Goal: Task Accomplishment & Management: Use online tool/utility

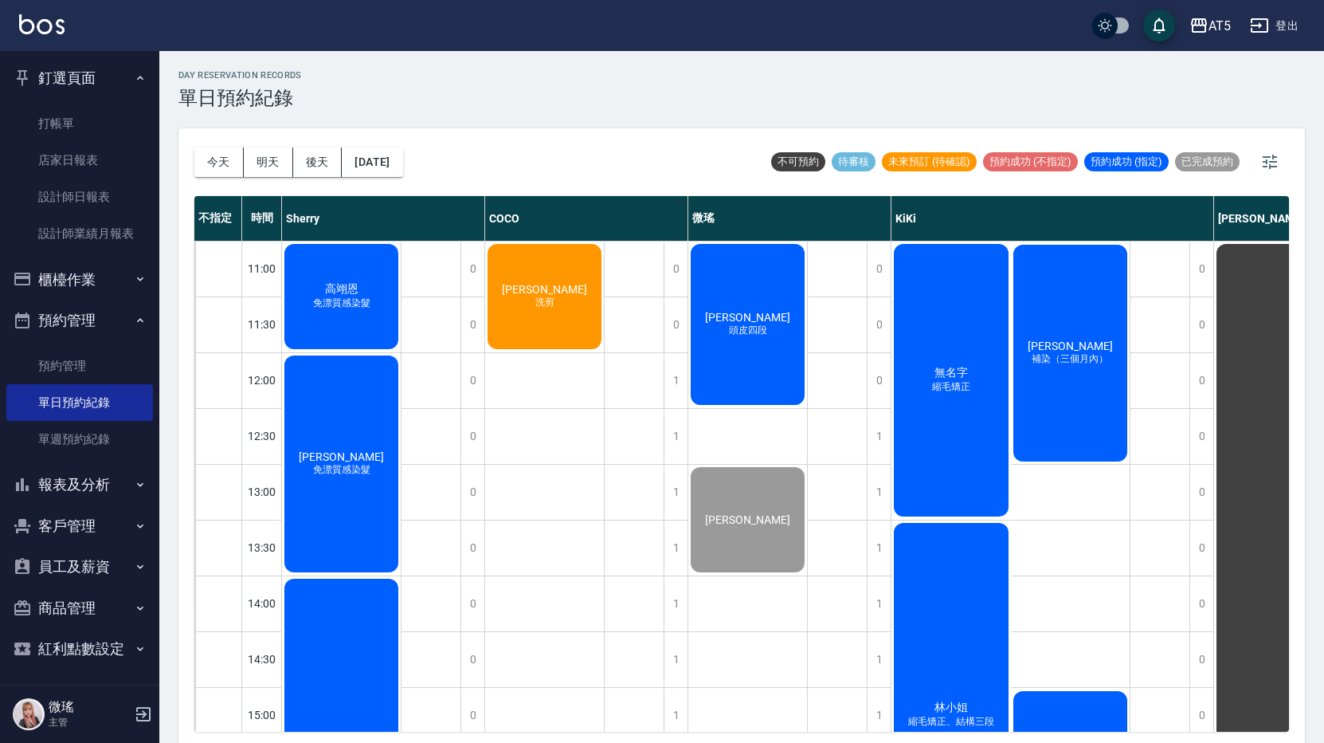
click at [824, 135] on div "今天 明天 後天 2025/09/21 不可預約 待審核 未來預訂 (待確認) 預約成功 (不指定) 預約成功 (指定) 已完成預約" at bounding box center [741, 162] width 1095 height 68
click at [1087, 332] on div "徐敏芬 補染（三個月內）" at bounding box center [1071, 352] width 120 height 221
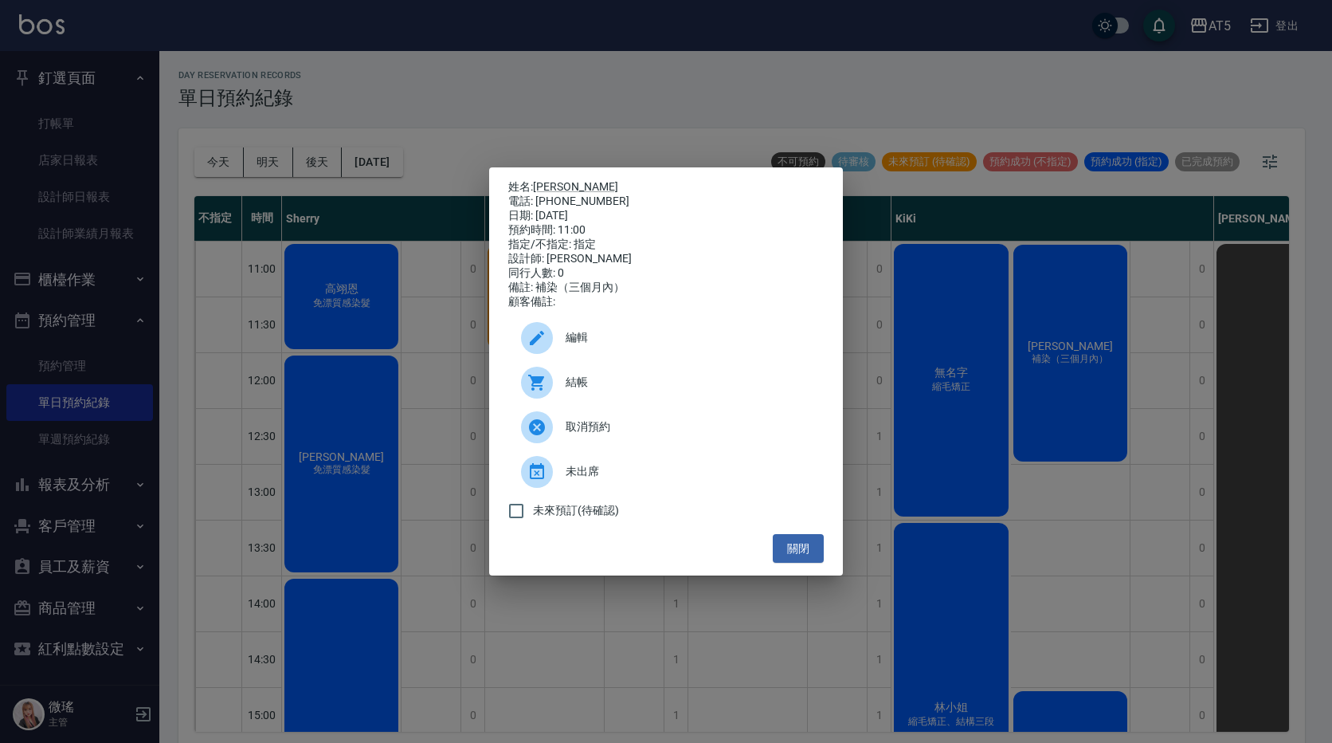
click at [644, 390] on span "結帳" at bounding box center [688, 382] width 245 height 17
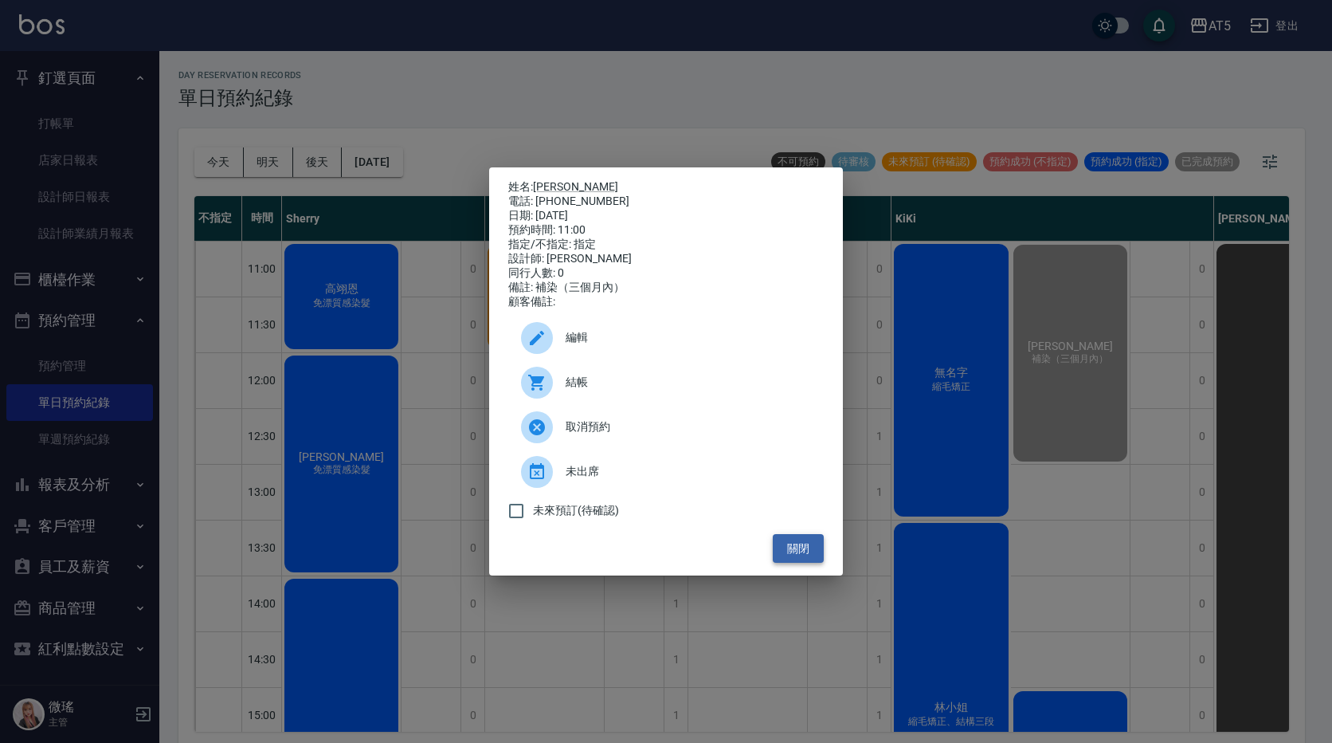
click at [805, 563] on button "關閉" at bounding box center [798, 548] width 51 height 29
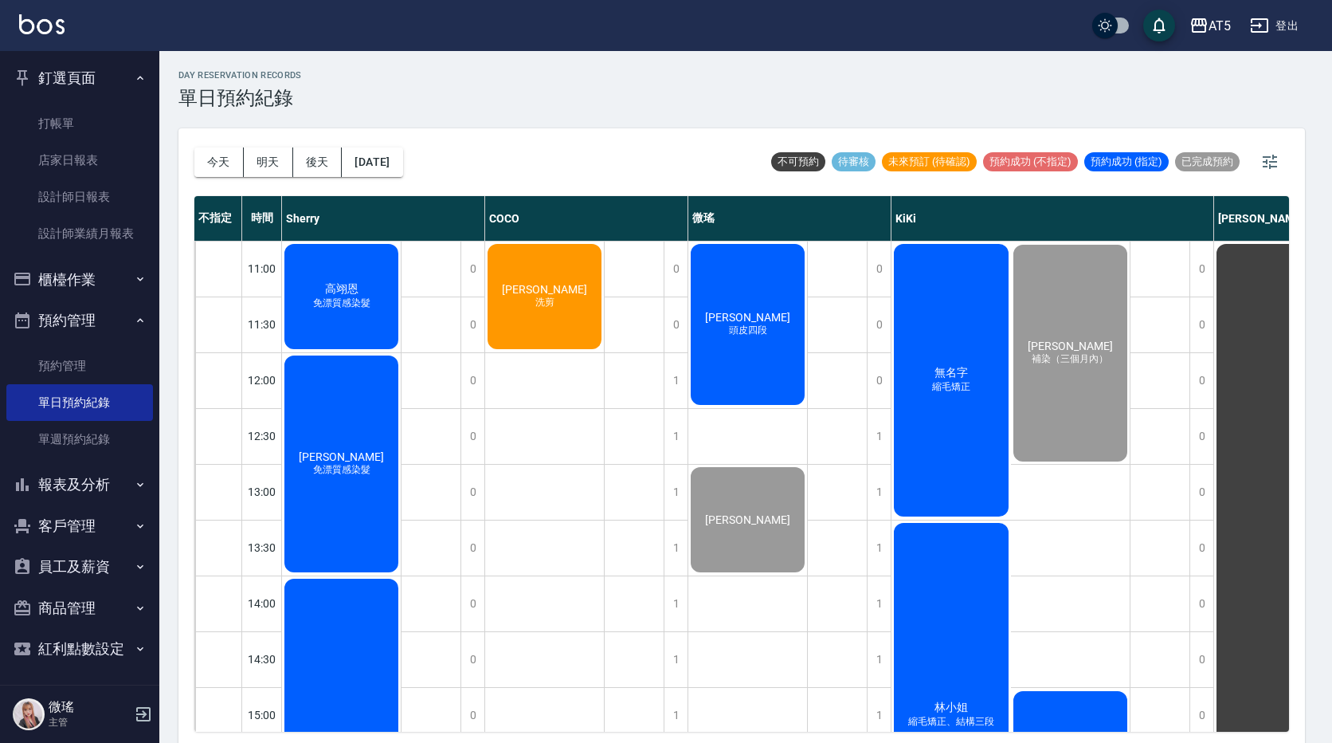
click at [805, 563] on button "關閉" at bounding box center [798, 548] width 51 height 29
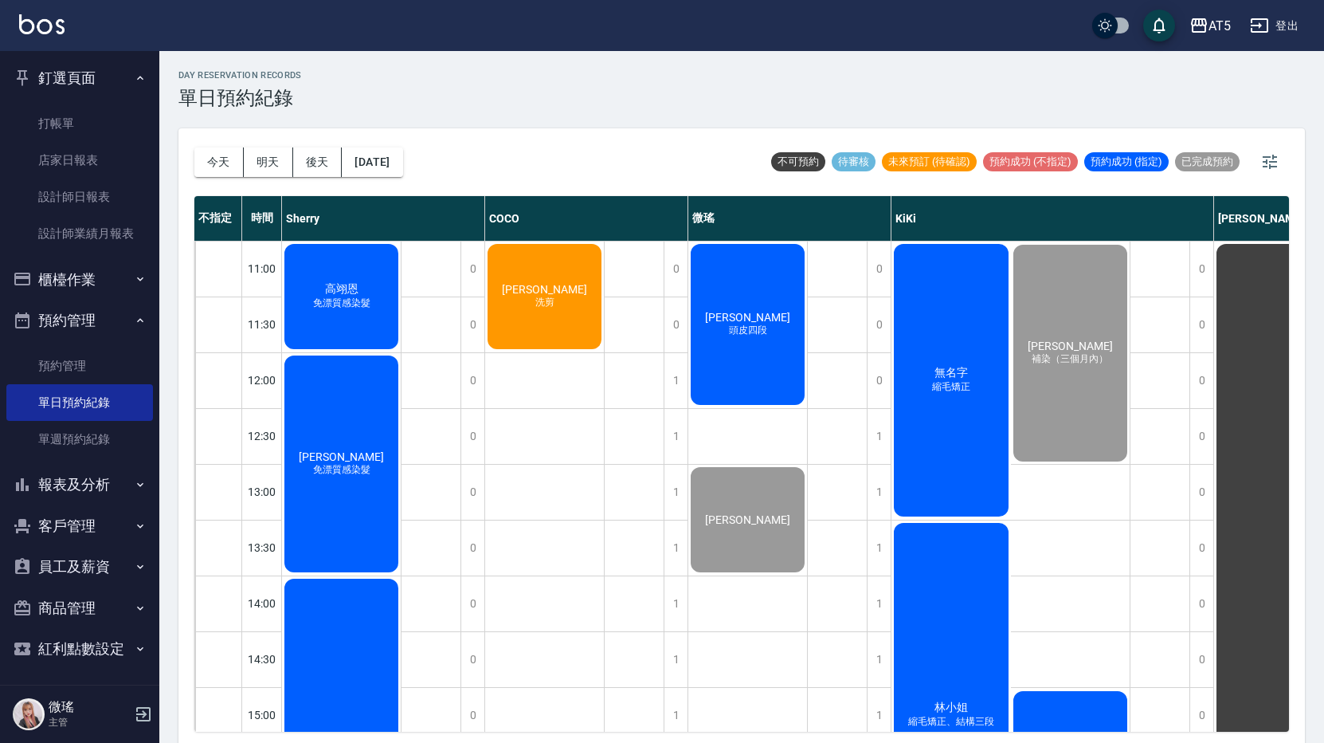
scroll to position [239, 0]
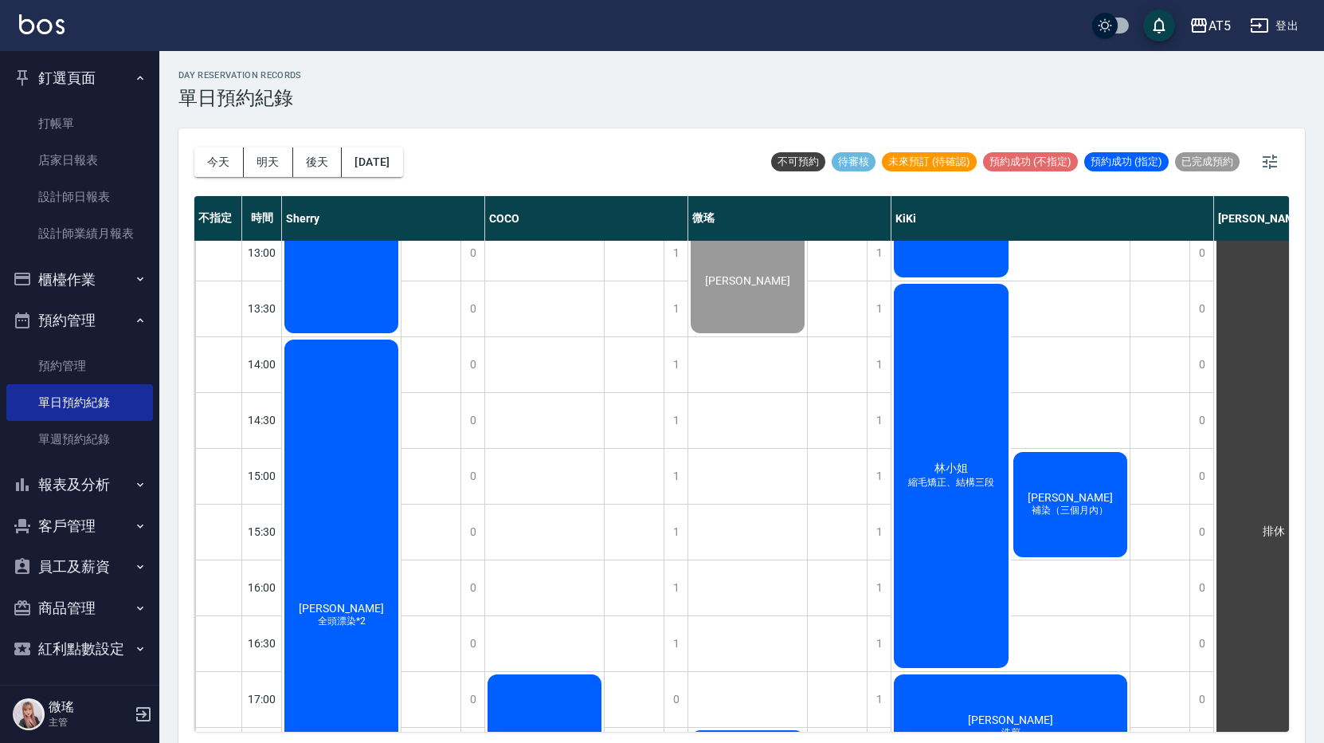
click at [980, 430] on div "林小姐 縮毛矯正、結構三段" at bounding box center [952, 475] width 120 height 389
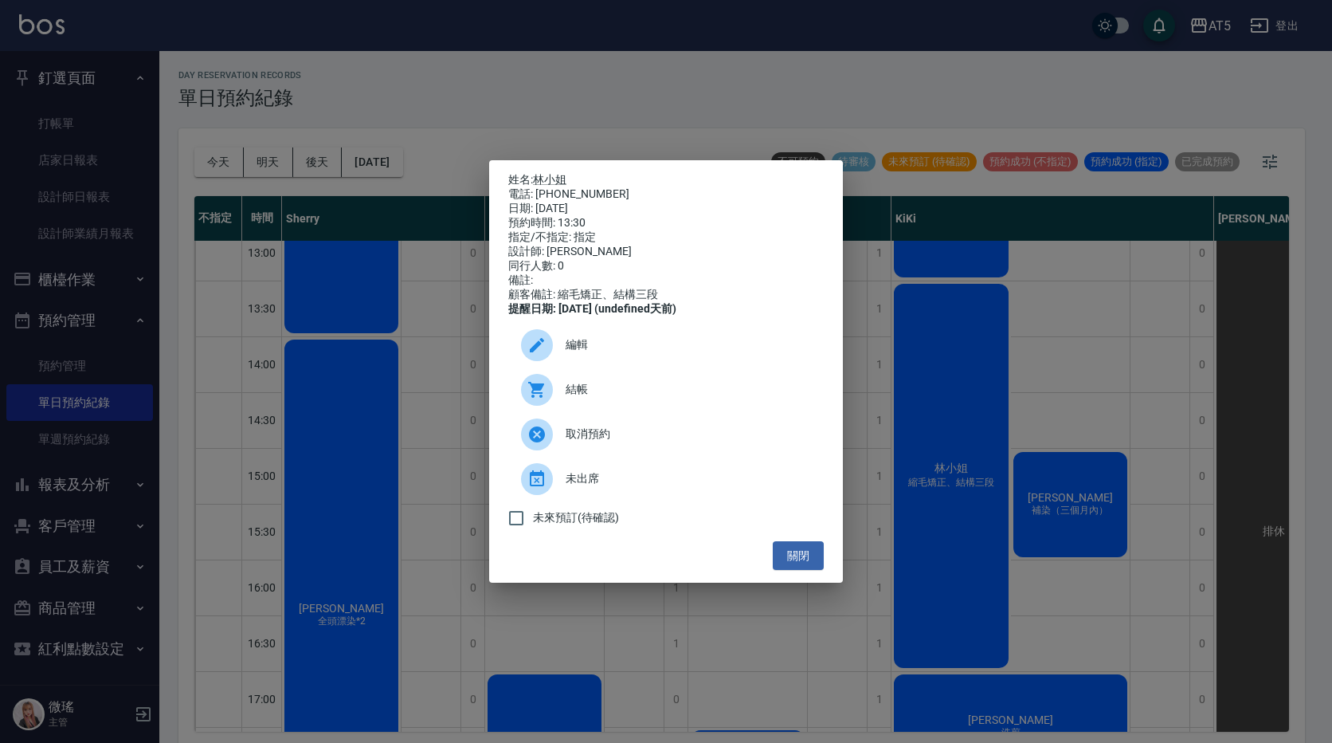
click at [737, 398] on span "結帳" at bounding box center [688, 389] width 245 height 17
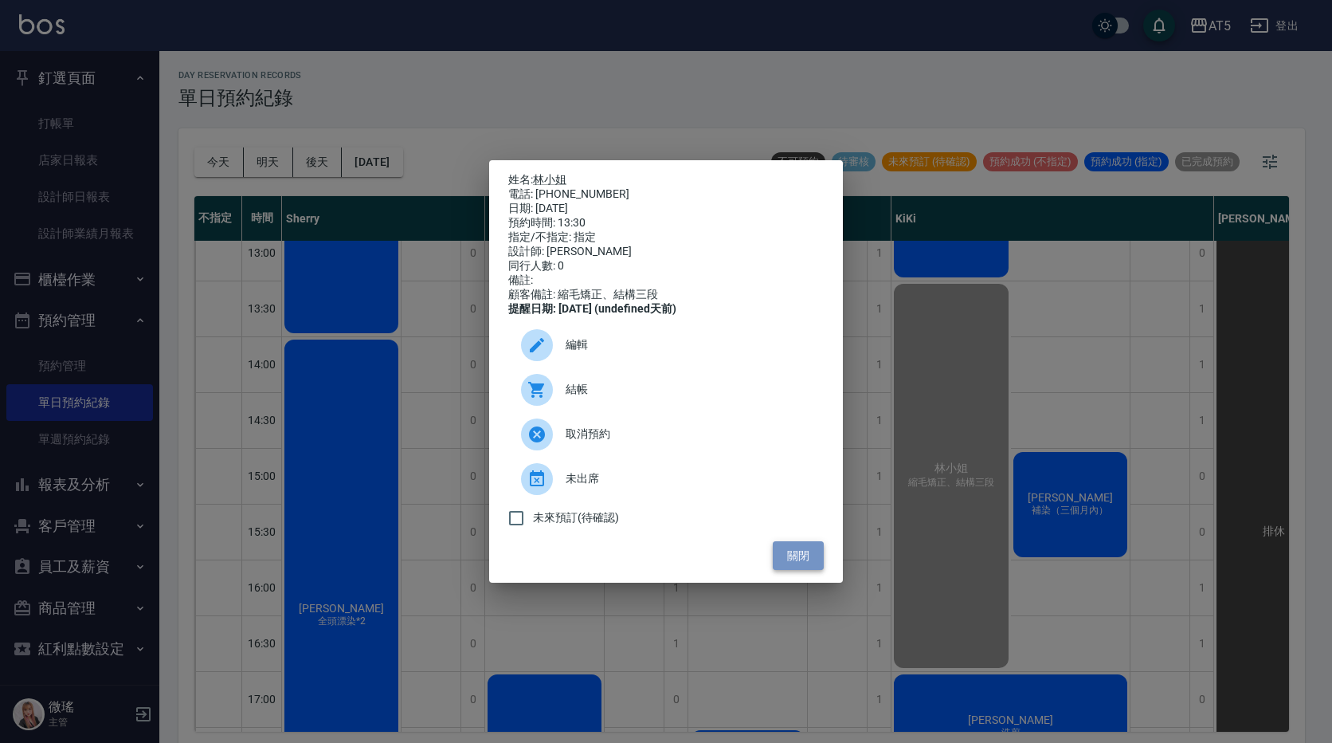
click at [796, 569] on button "關閉" at bounding box center [798, 555] width 51 height 29
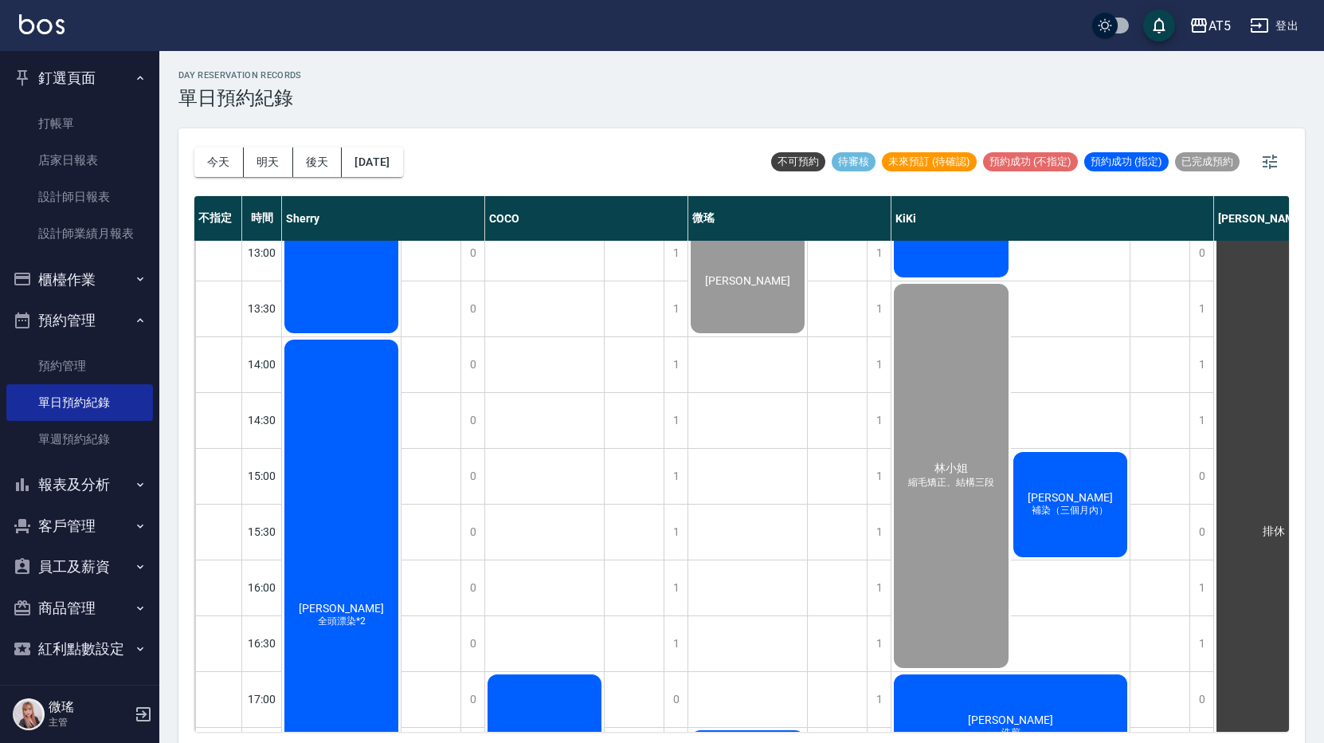
click at [1092, 500] on div "朱可心 補染（三個月內）" at bounding box center [1071, 504] width 120 height 110
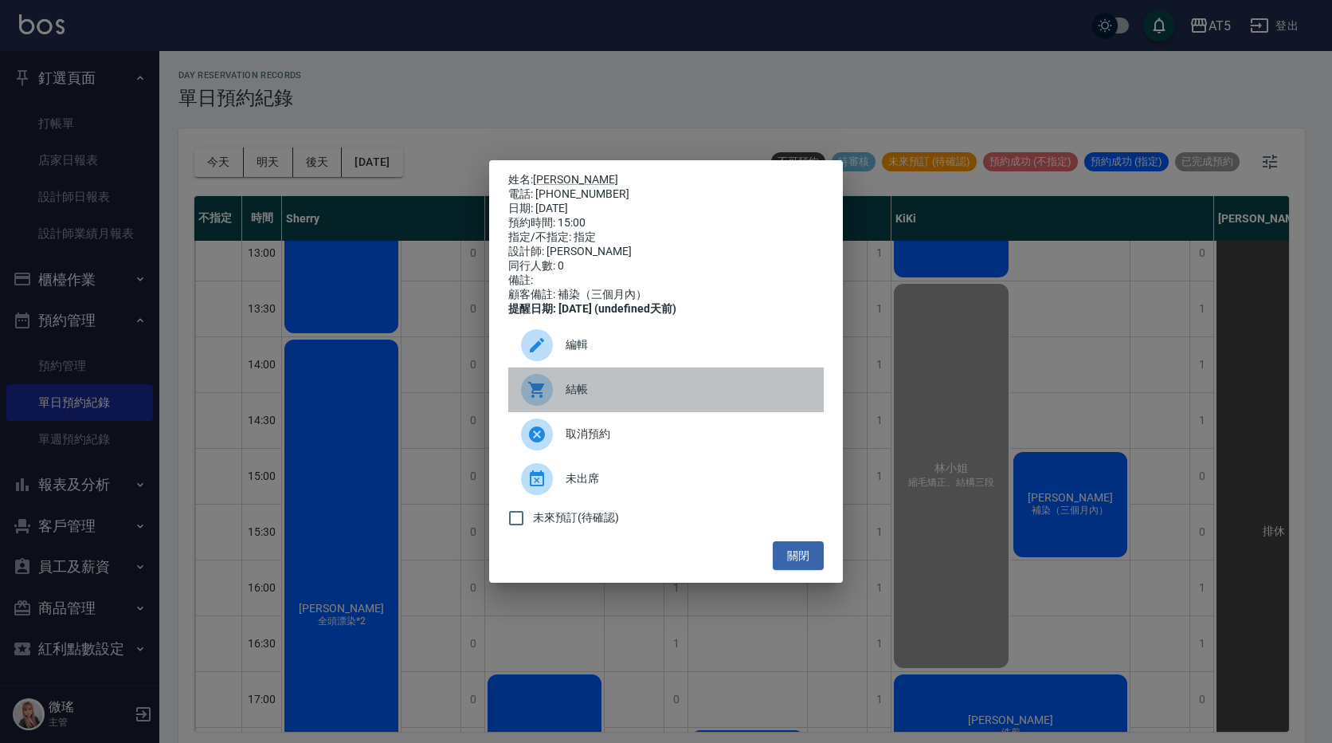
click at [641, 392] on span "結帳" at bounding box center [688, 389] width 245 height 17
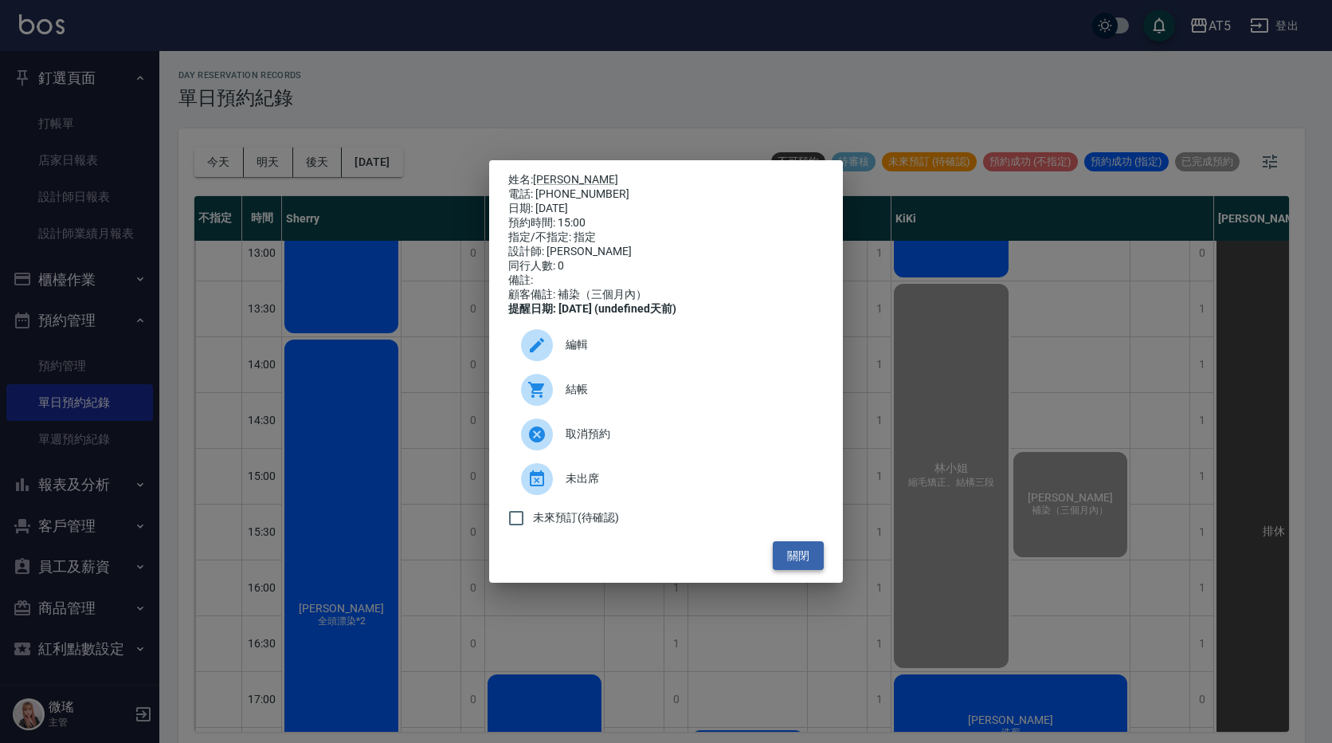
click at [809, 568] on button "關閉" at bounding box center [798, 555] width 51 height 29
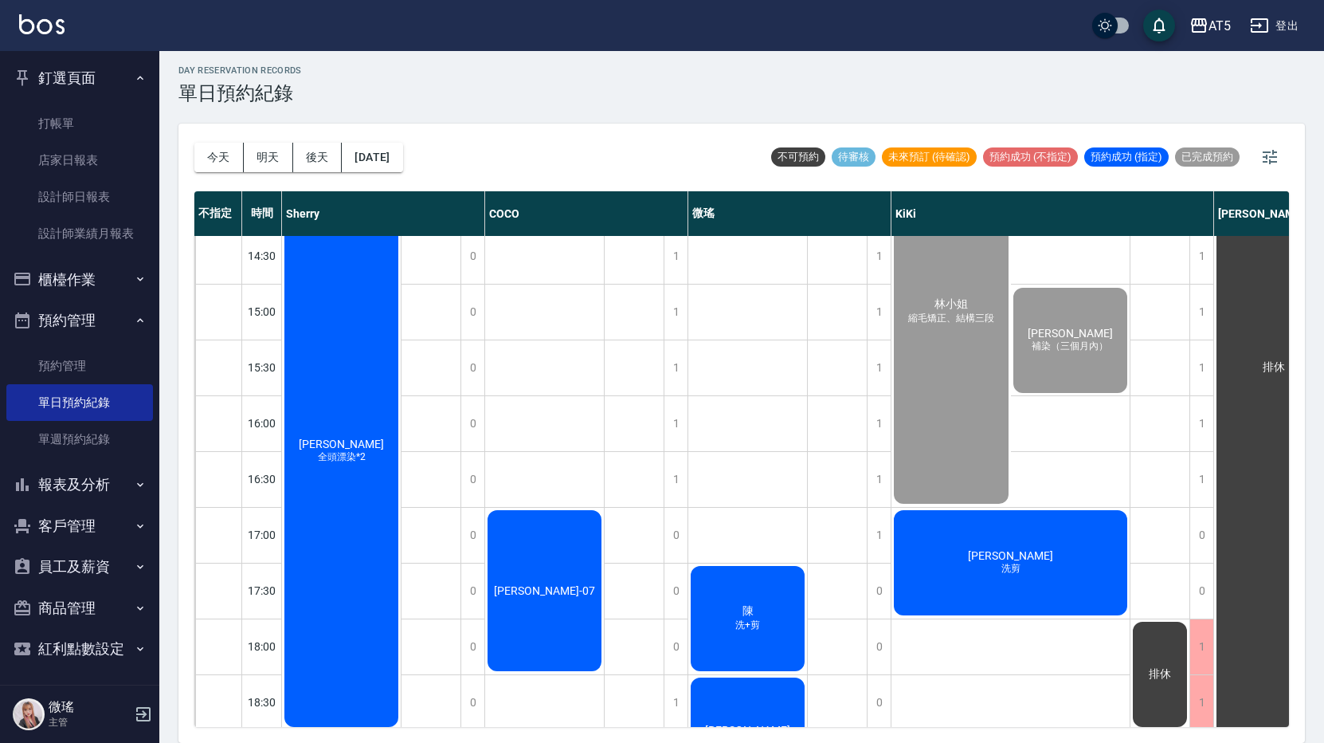
scroll to position [0, 0]
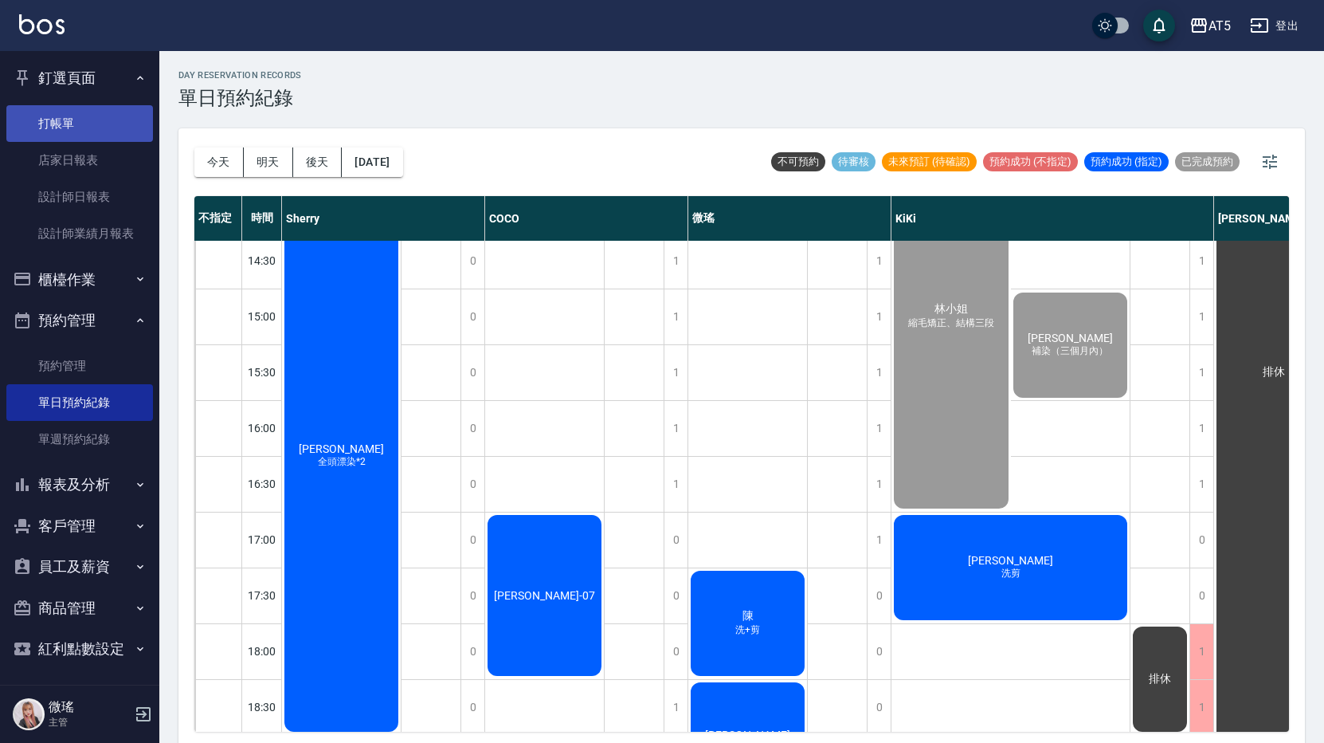
click at [61, 127] on link "打帳單" at bounding box center [79, 123] width 147 height 37
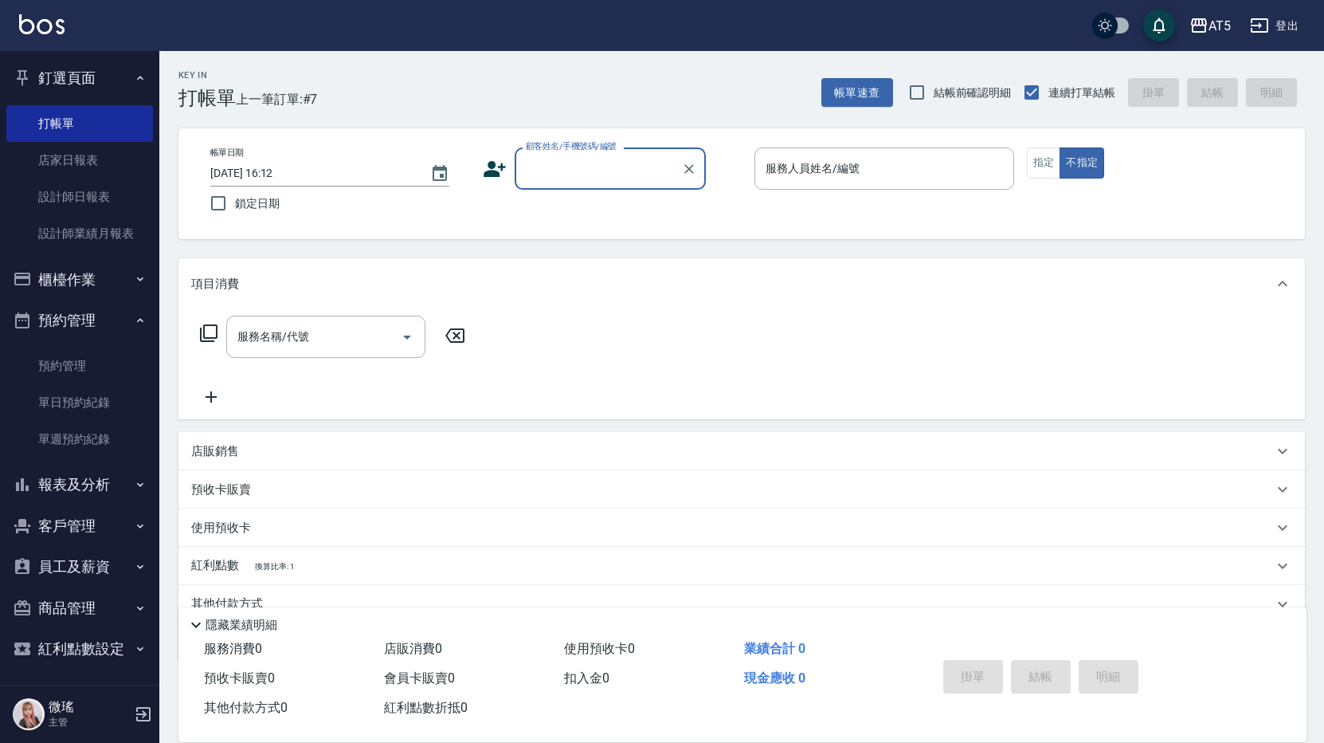
click at [636, 170] on input "顧客姓名/手機號碼/編號" at bounding box center [598, 169] width 153 height 28
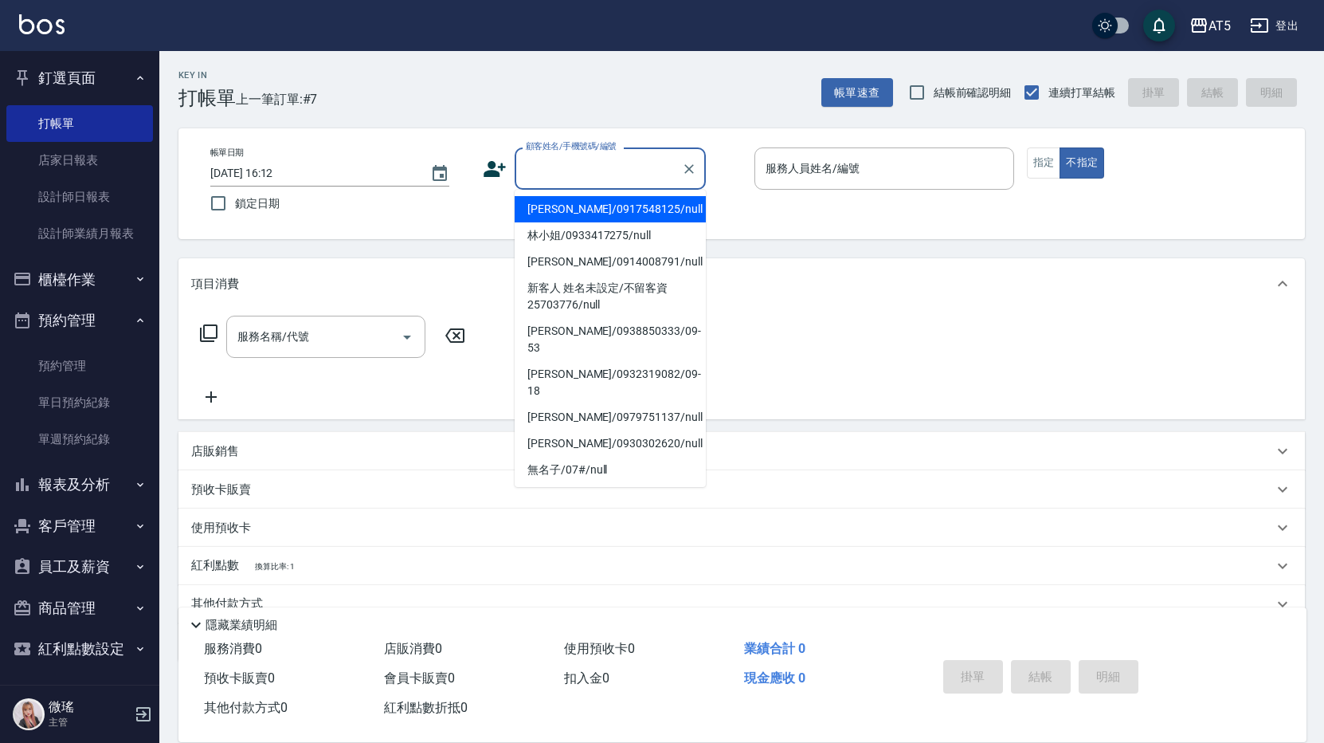
type input "ㄎ"
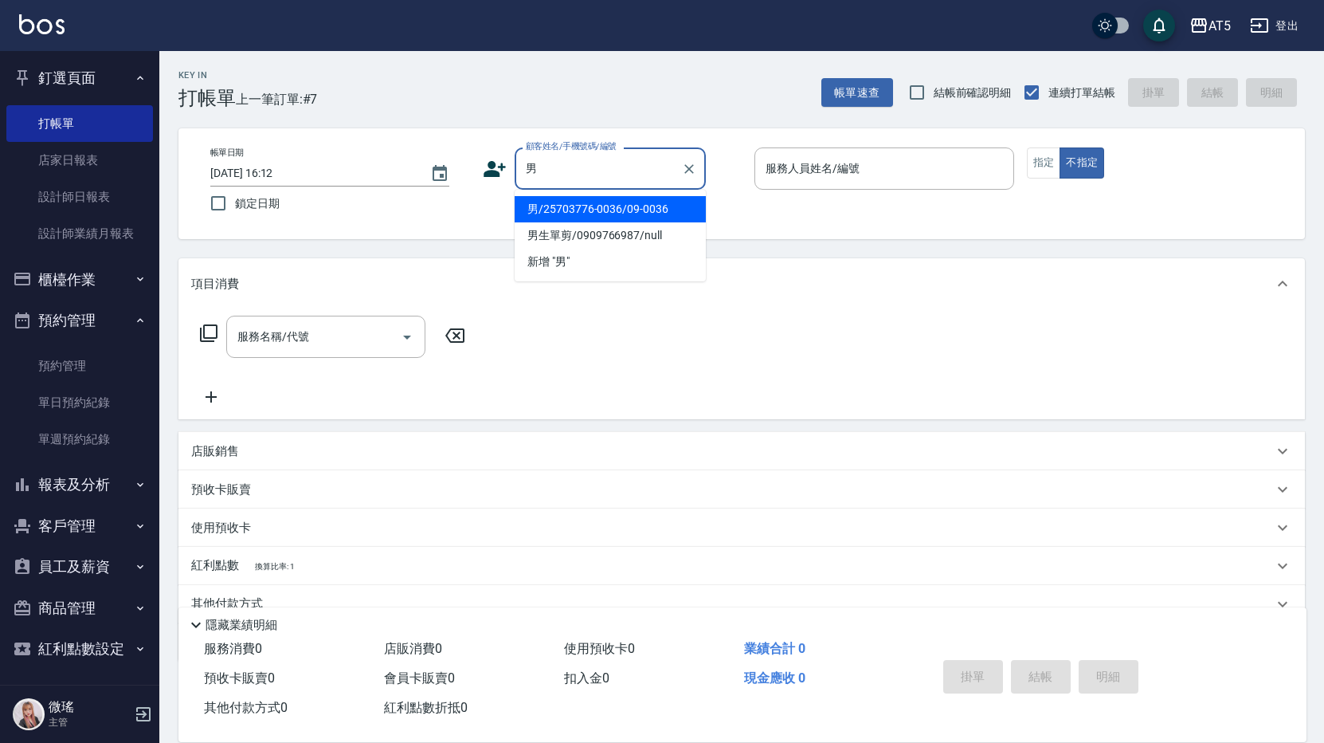
click at [605, 209] on li "男/25703776-0036/09-0036" at bounding box center [610, 209] width 191 height 26
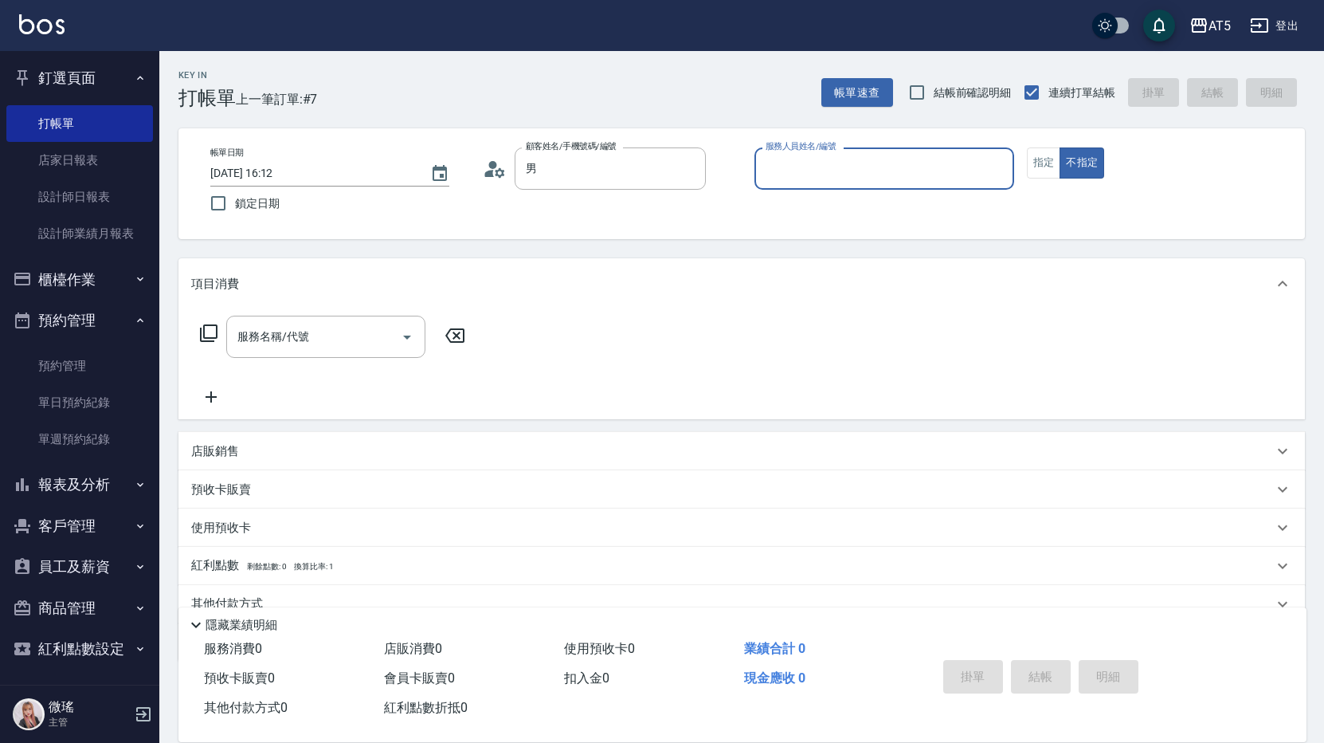
type input "男/25703776-0036/09-0036"
type input "Wei-09"
click at [343, 332] on input "服務名稱/代號" at bounding box center [313, 337] width 161 height 28
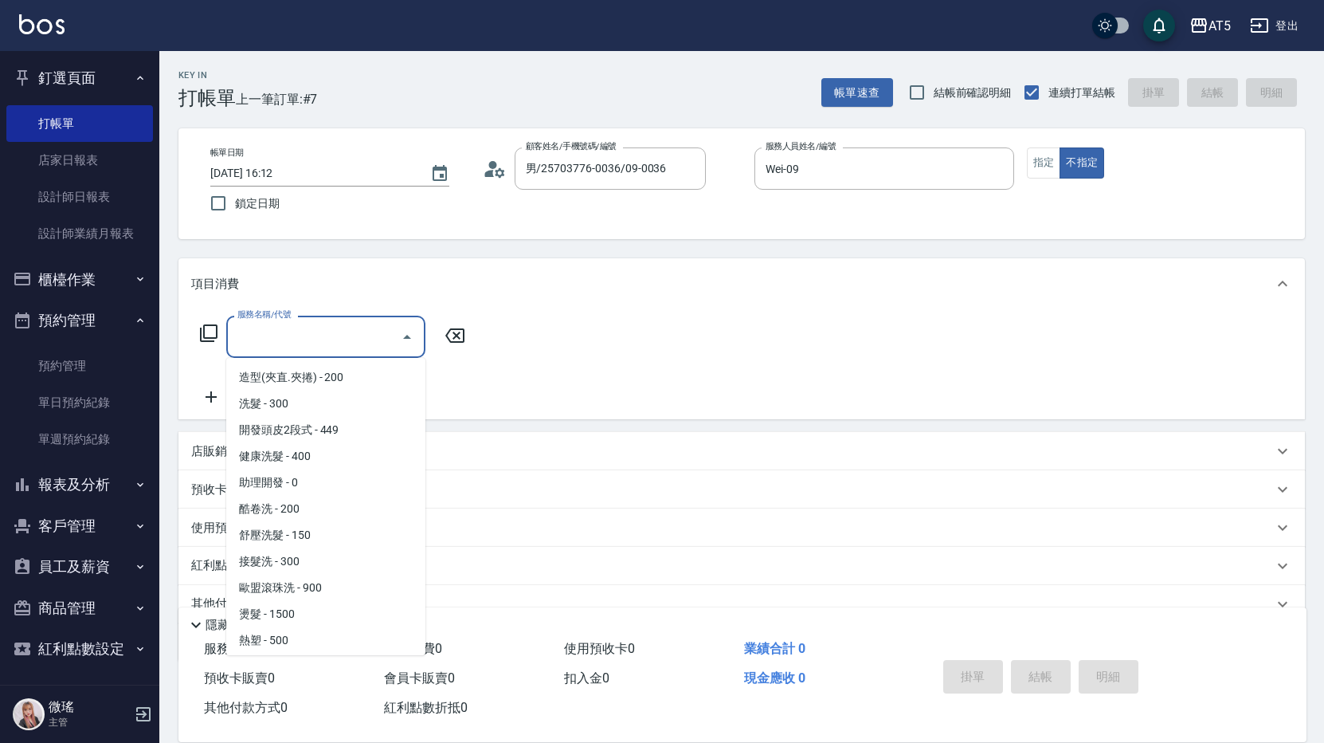
scroll to position [159, 0]
click at [285, 574] on span "剪髮 - 400" at bounding box center [325, 586] width 199 height 26
type input "剪髮(401)"
type input "40"
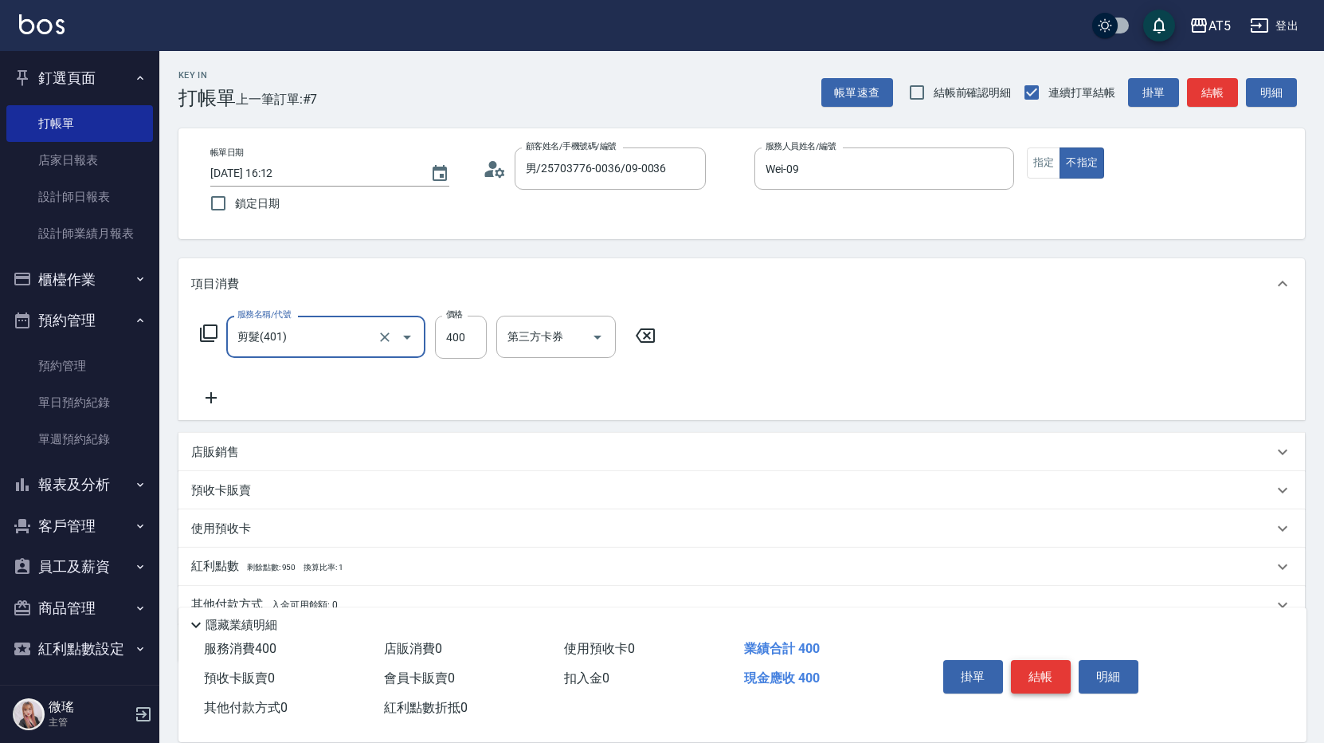
click at [1025, 665] on button "結帳" at bounding box center [1041, 676] width 60 height 33
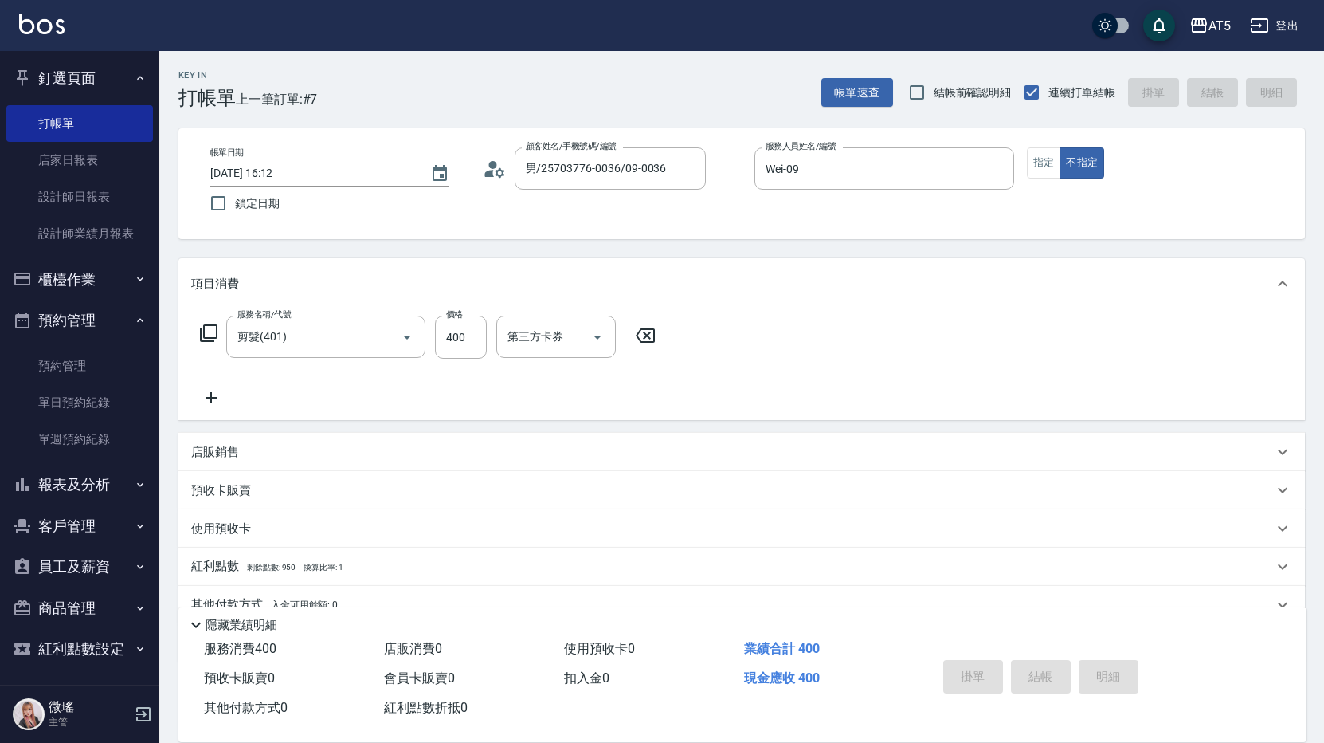
type input "2025/09/21 16:27"
type input "0"
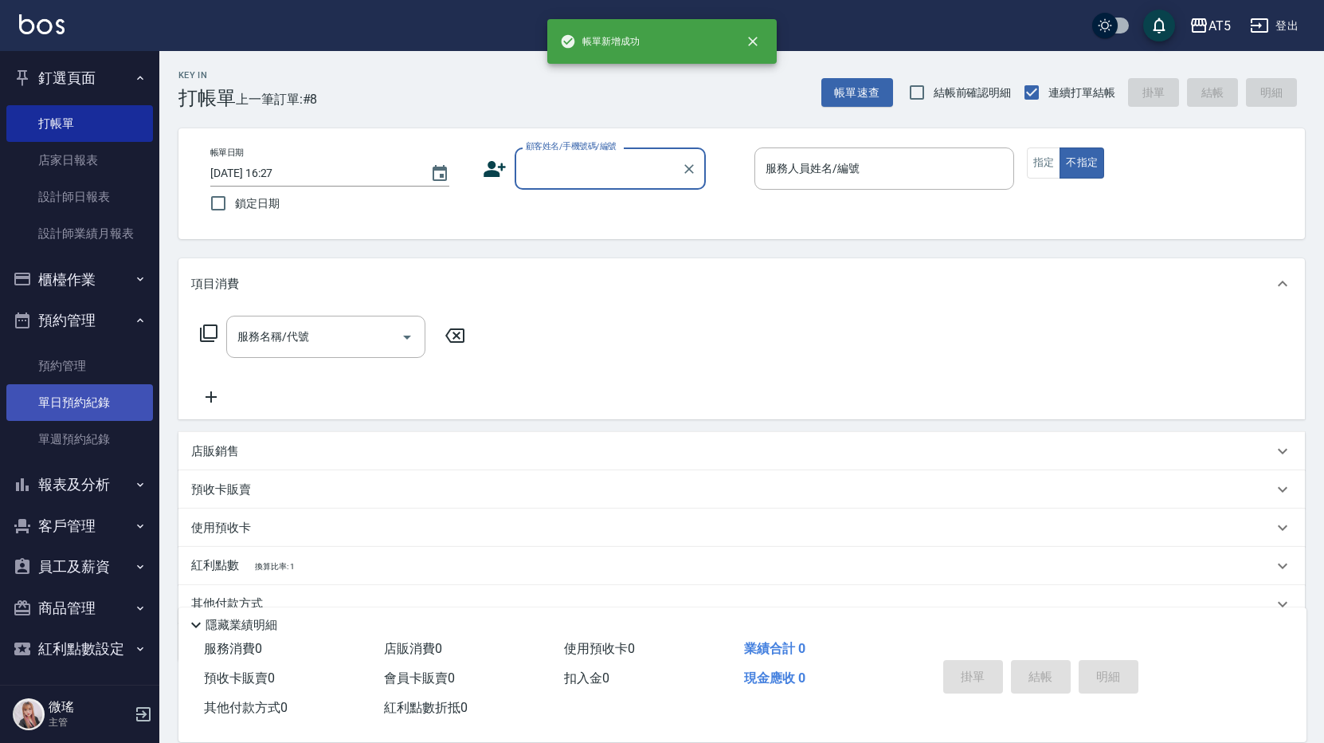
click at [65, 399] on link "單日預約紀錄" at bounding box center [79, 402] width 147 height 37
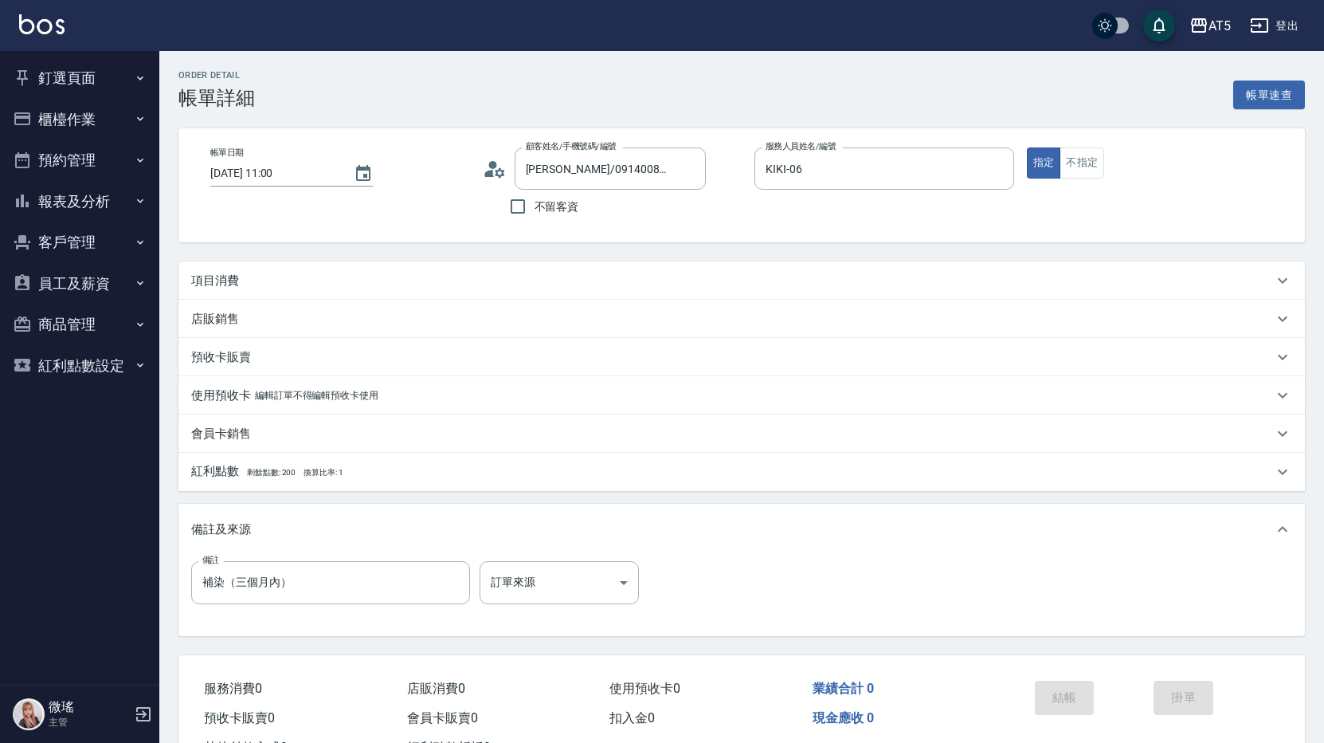
click at [325, 281] on div "項目消費" at bounding box center [732, 280] width 1082 height 17
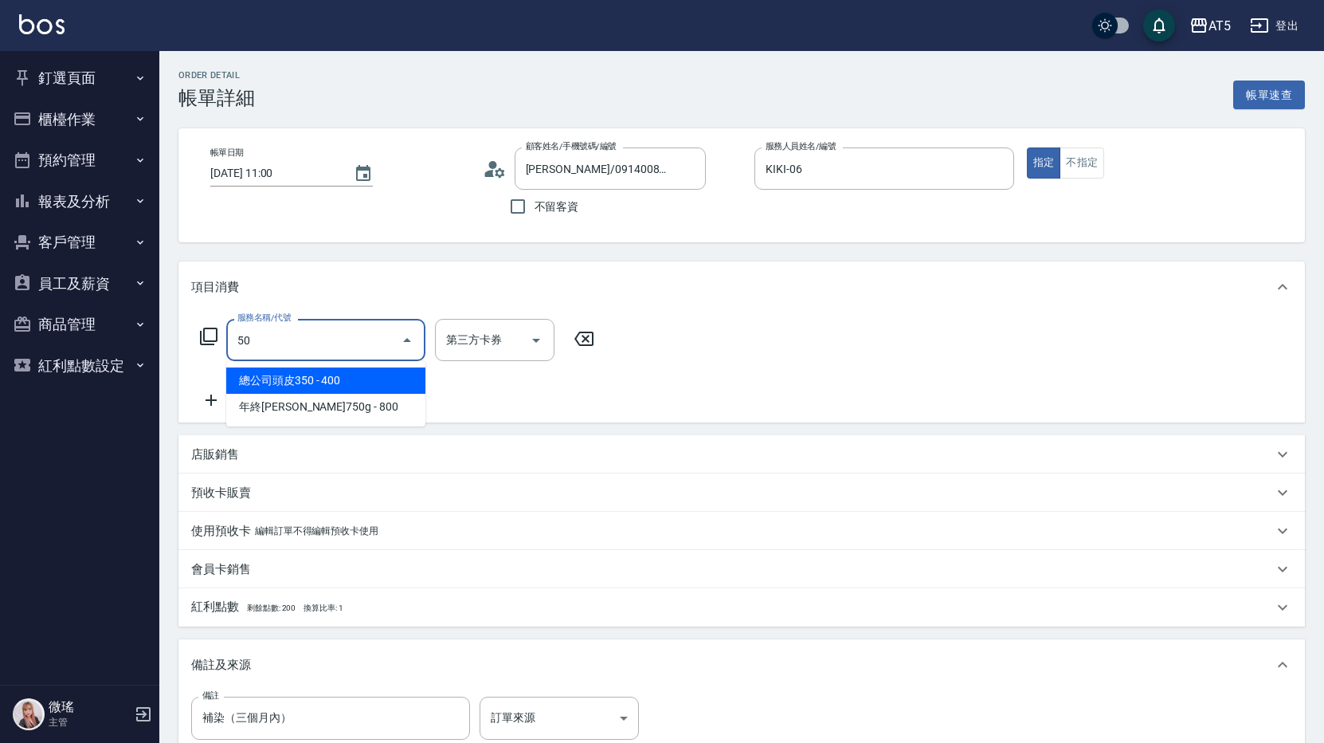
type input "501"
type input "100"
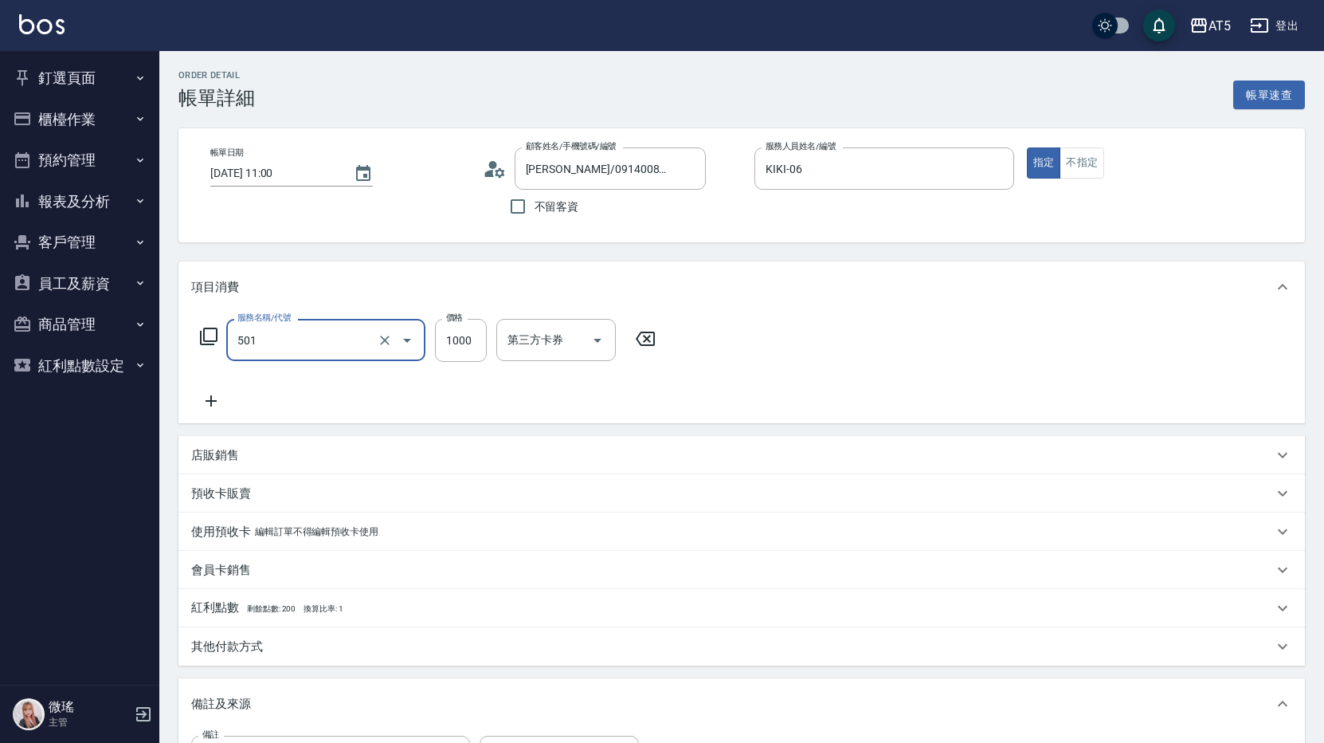
type input "染髮(501)"
type input "0"
type input "15"
type input "10"
type input "150"
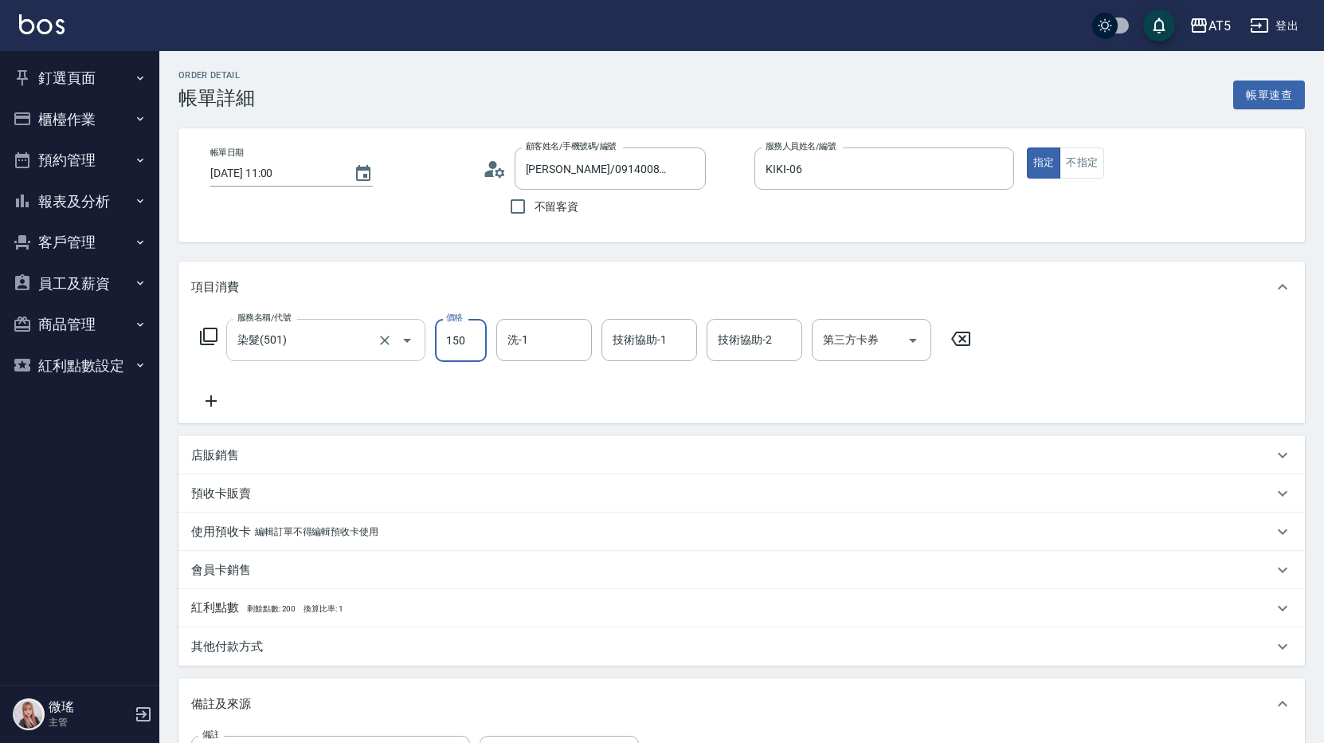
type input "150"
type input "1500"
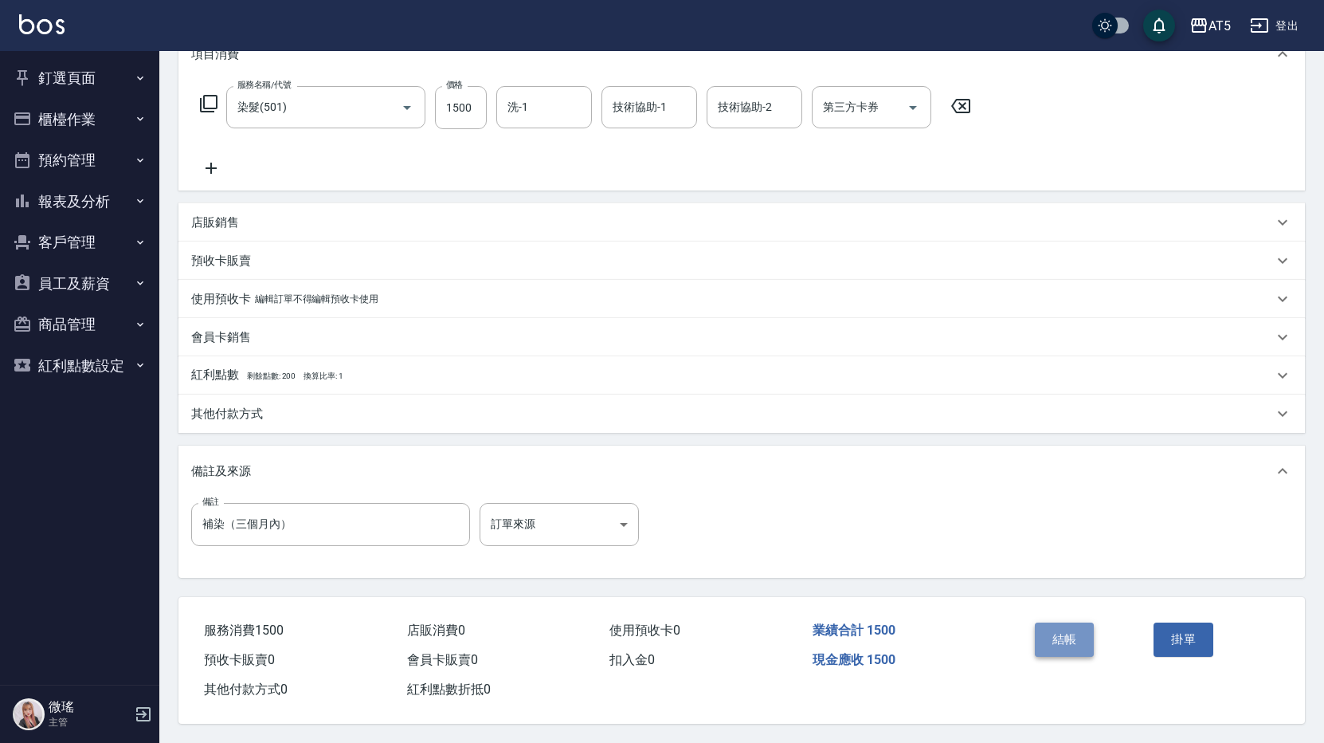
click at [1064, 639] on button "結帳" at bounding box center [1065, 638] width 60 height 33
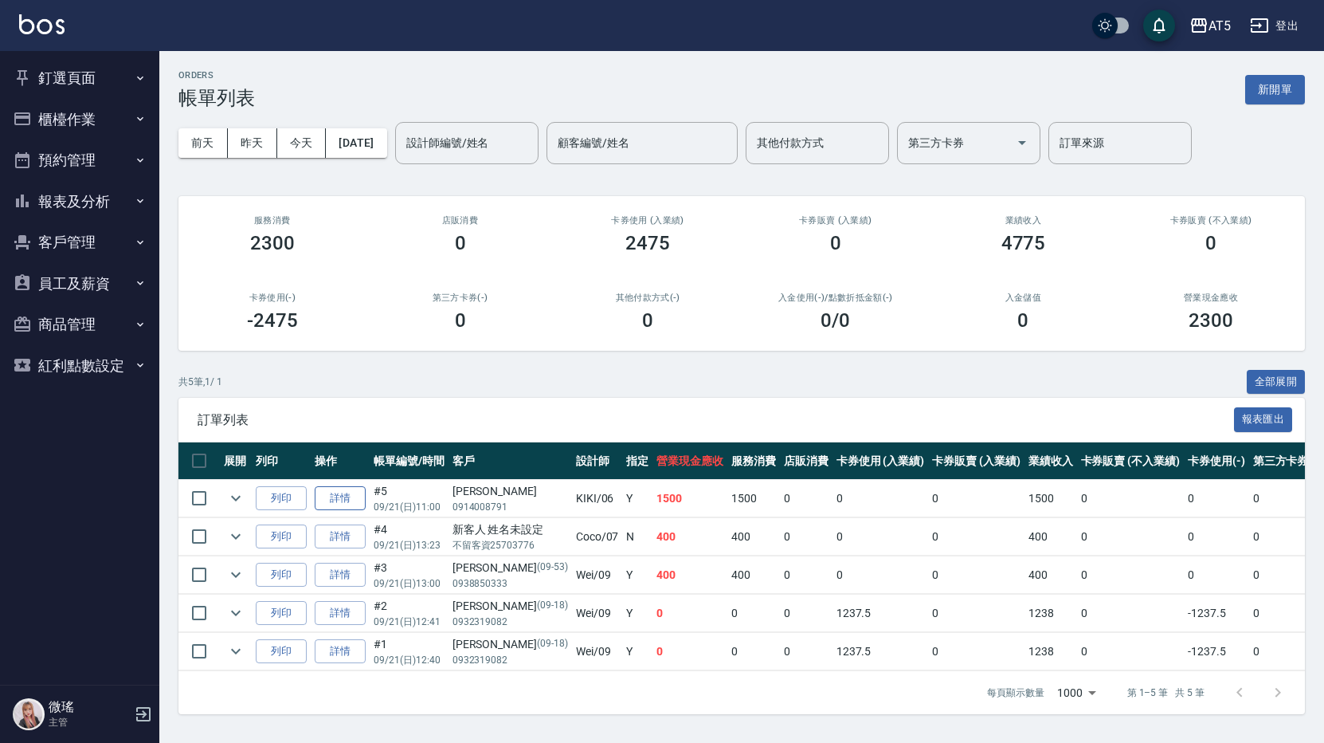
click at [358, 497] on link "詳情" at bounding box center [340, 498] width 51 height 25
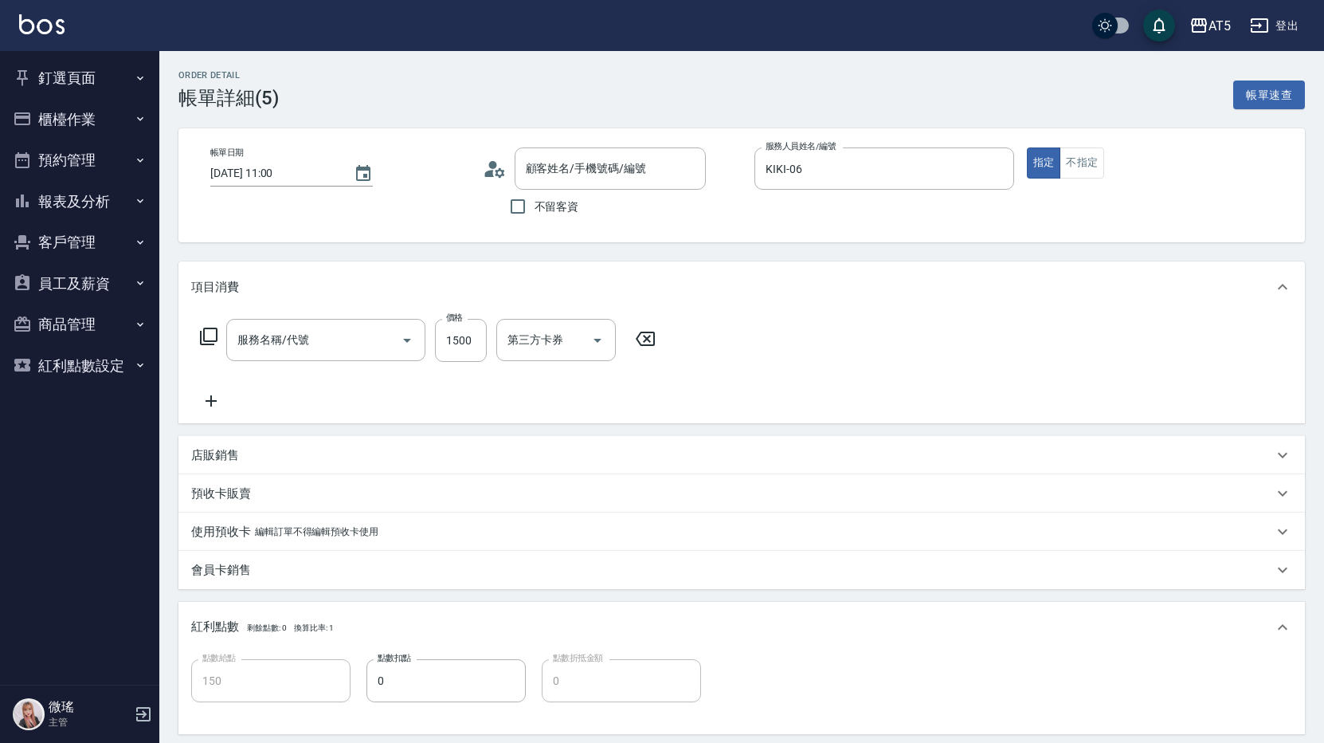
type input "2025/09/21 11:00"
type input "KIKI-06"
type input "150"
type input "補染（三個月內）"
type input "徐敏芬/0914008791/null"
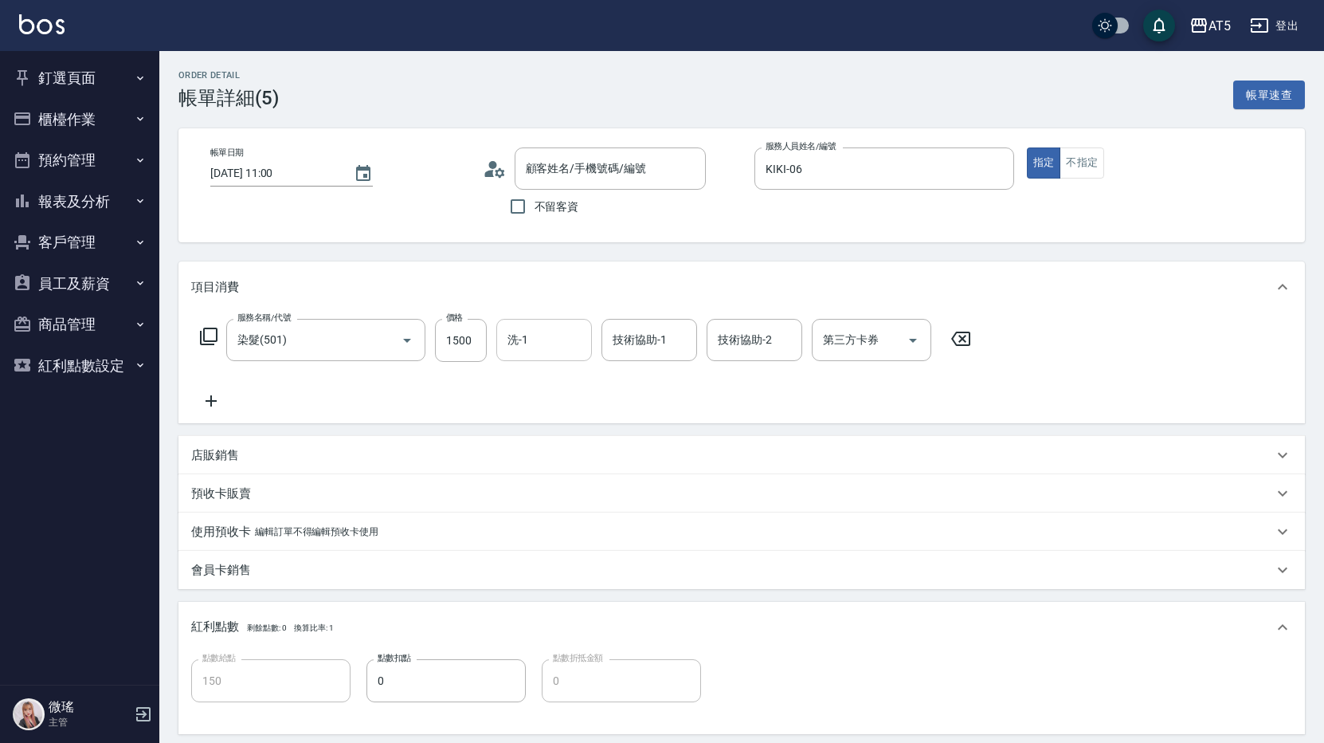
type input "染髮(501)"
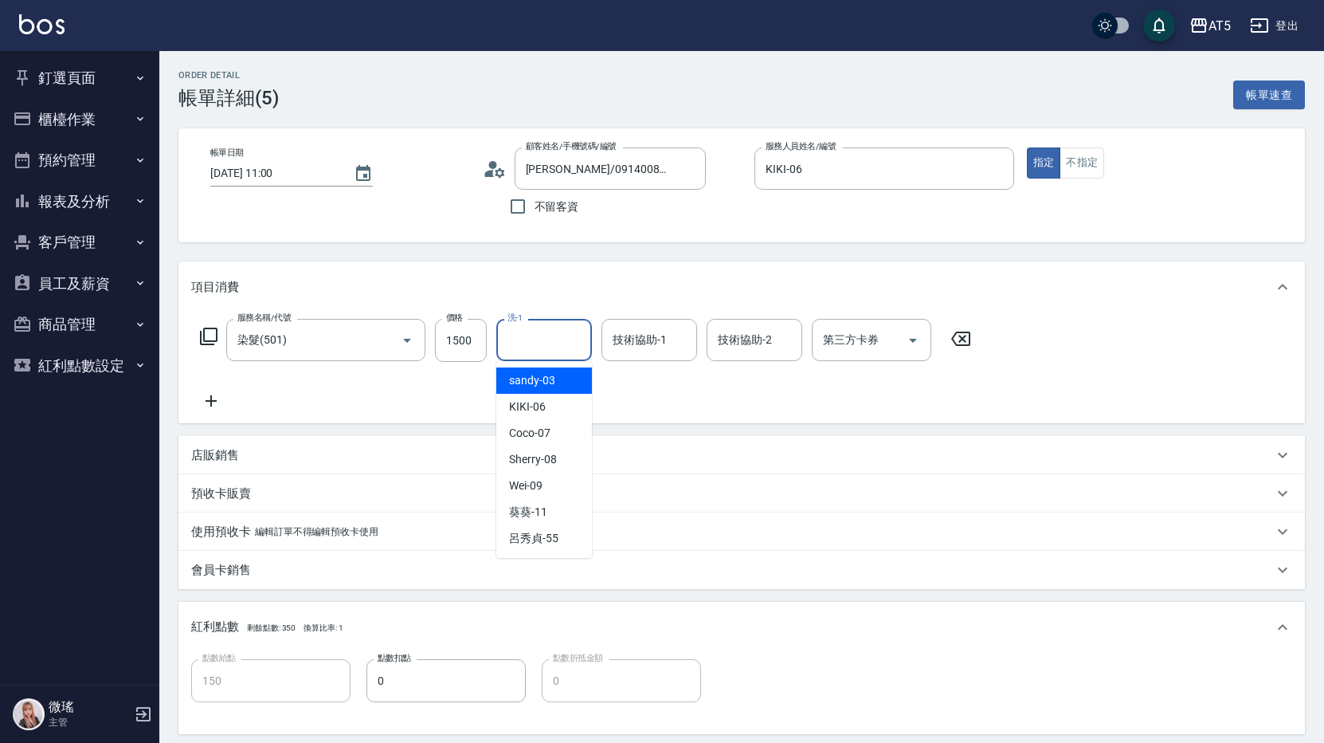
click at [563, 335] on input "洗-1" at bounding box center [544, 340] width 81 height 28
type input "Coco-07"
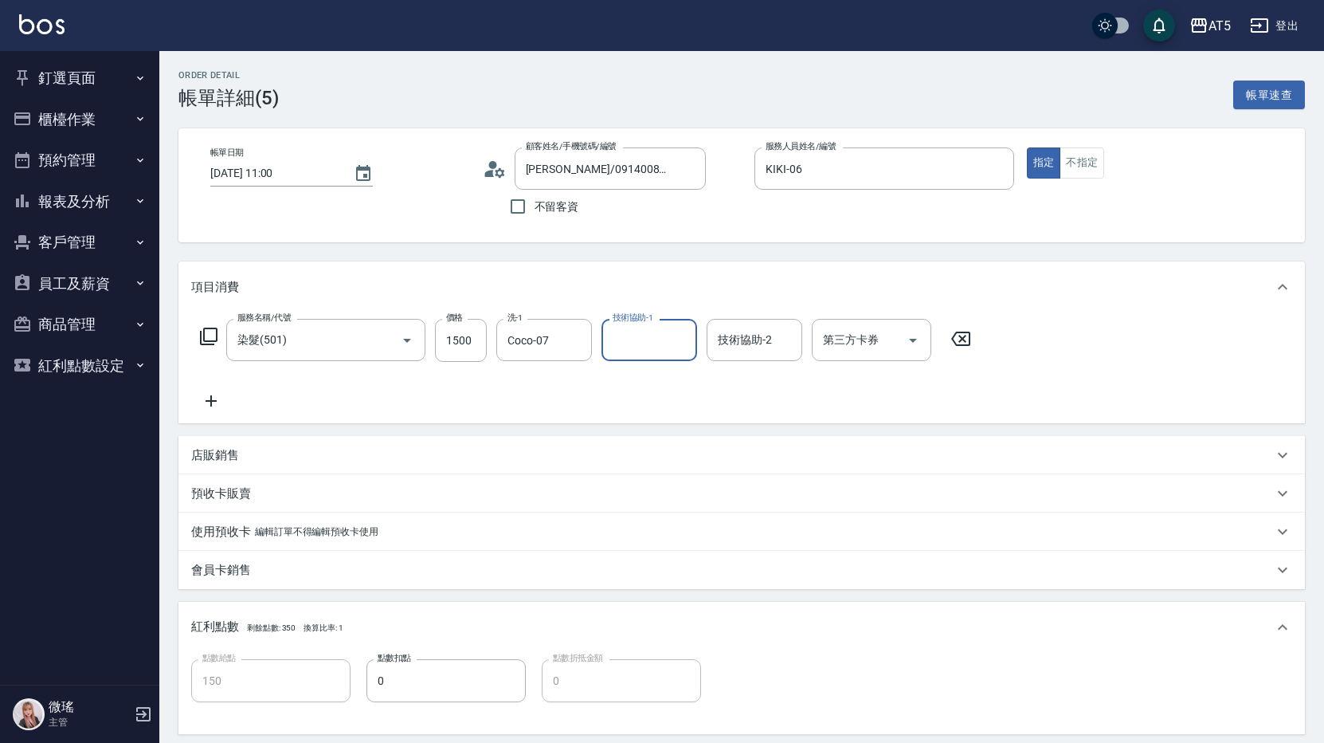
scroll to position [319, 0]
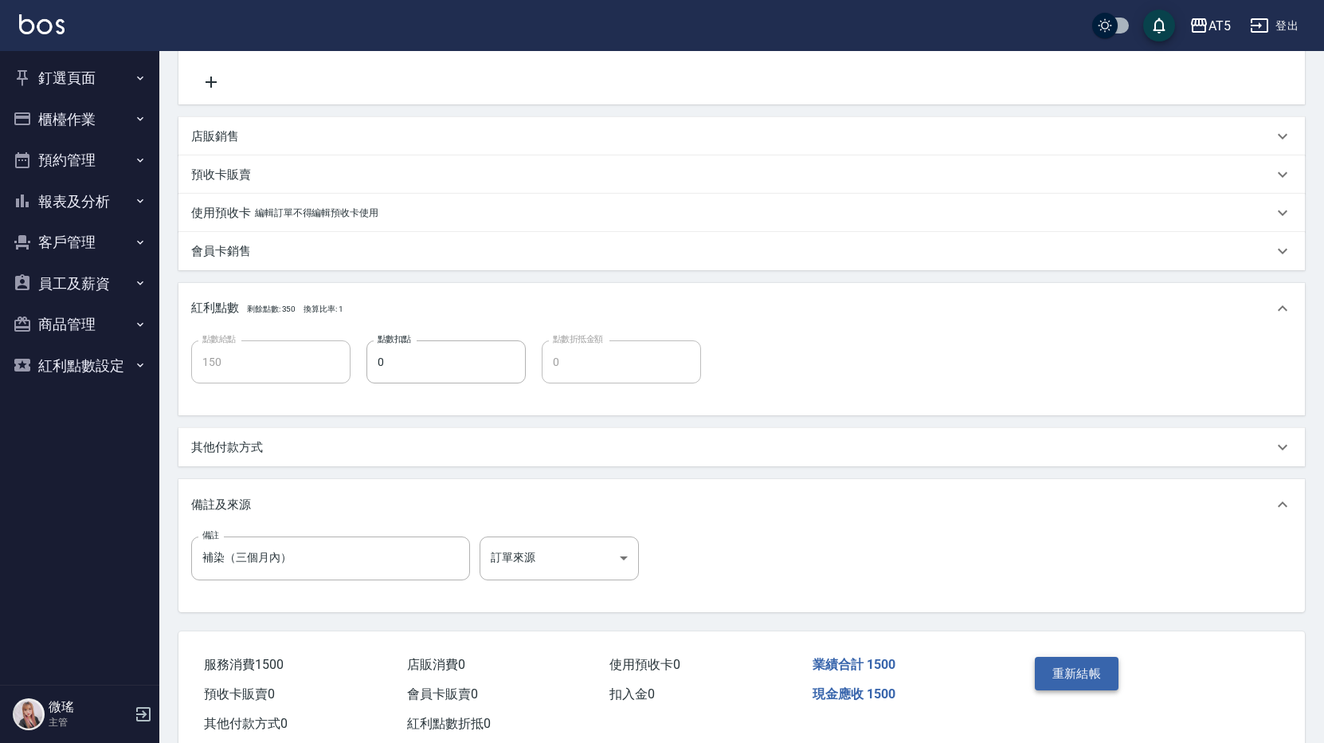
click at [1071, 681] on button "重新結帳" at bounding box center [1077, 672] width 84 height 33
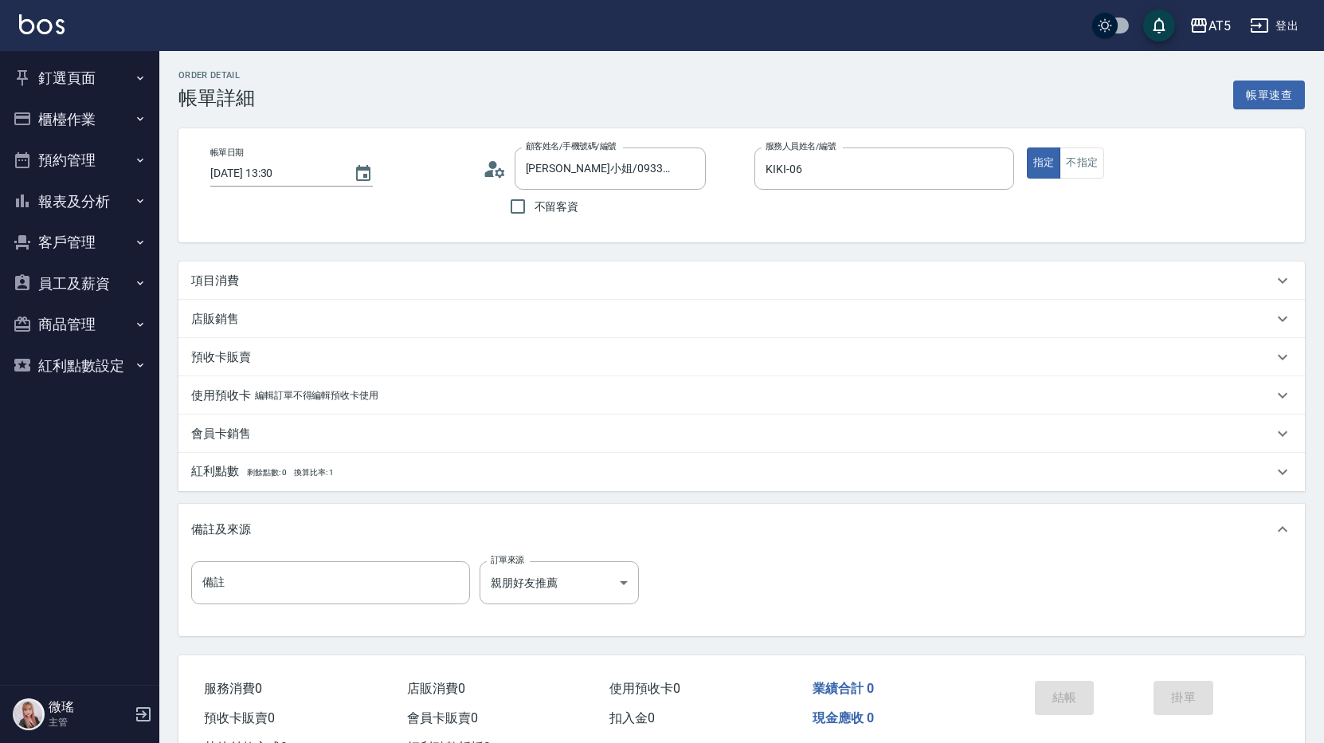
click at [484, 287] on div "項目消費" at bounding box center [732, 280] width 1082 height 17
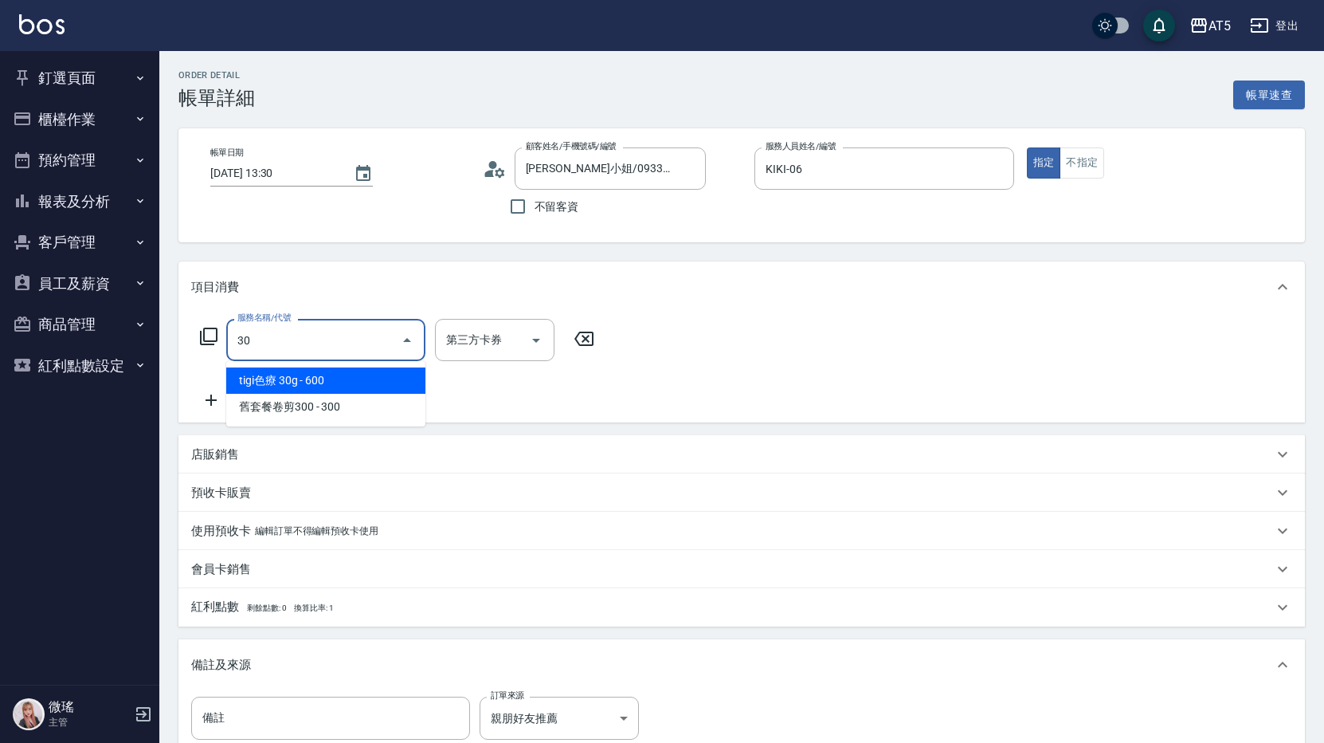
type input "301"
type input "150"
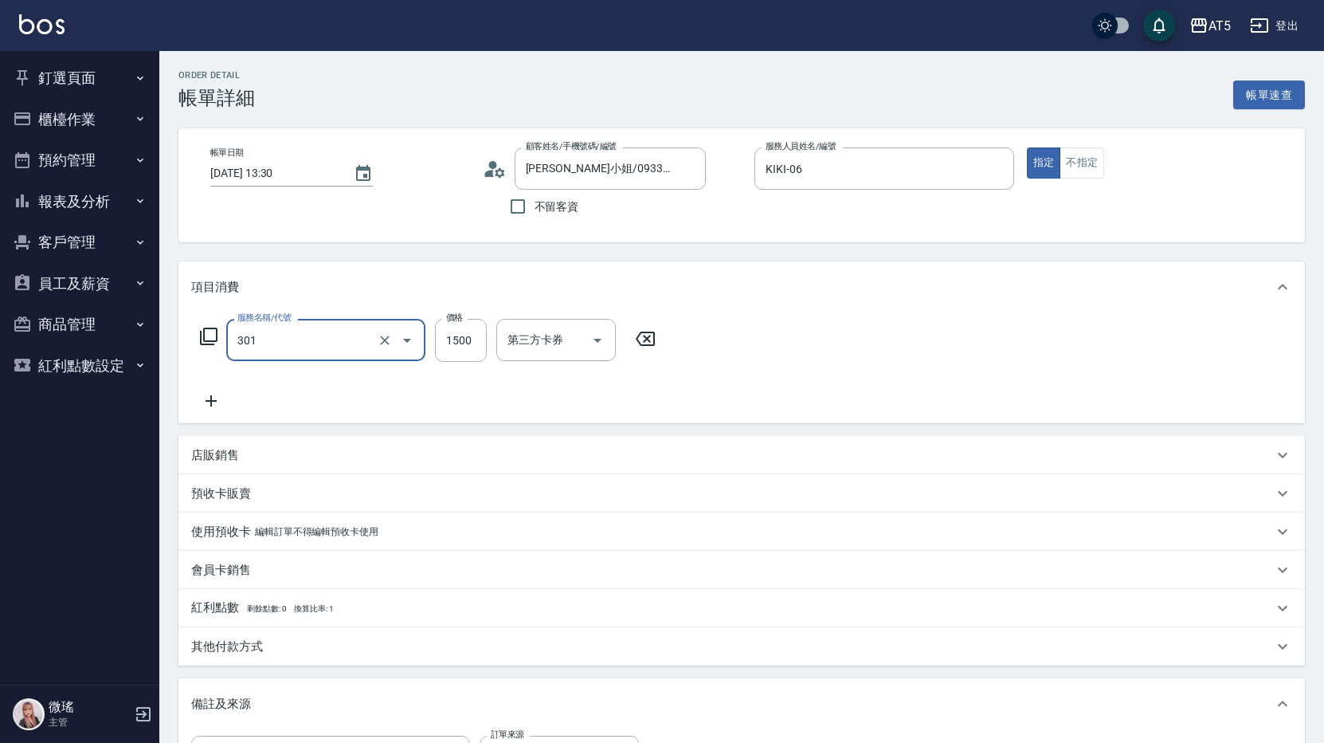
type input "燙髮(301)"
type input "0"
type input "18"
type input "10"
type input "188"
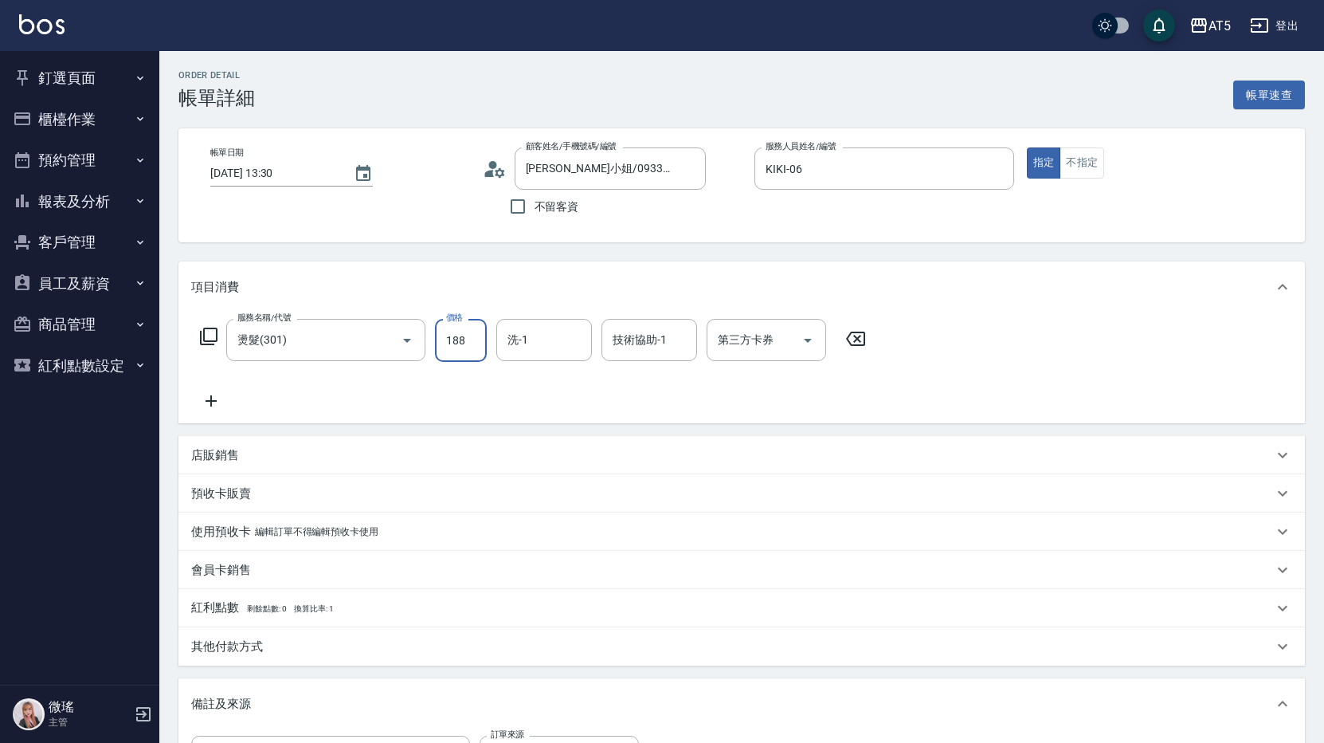
type input "180"
type input "1880"
type input "Coco-07"
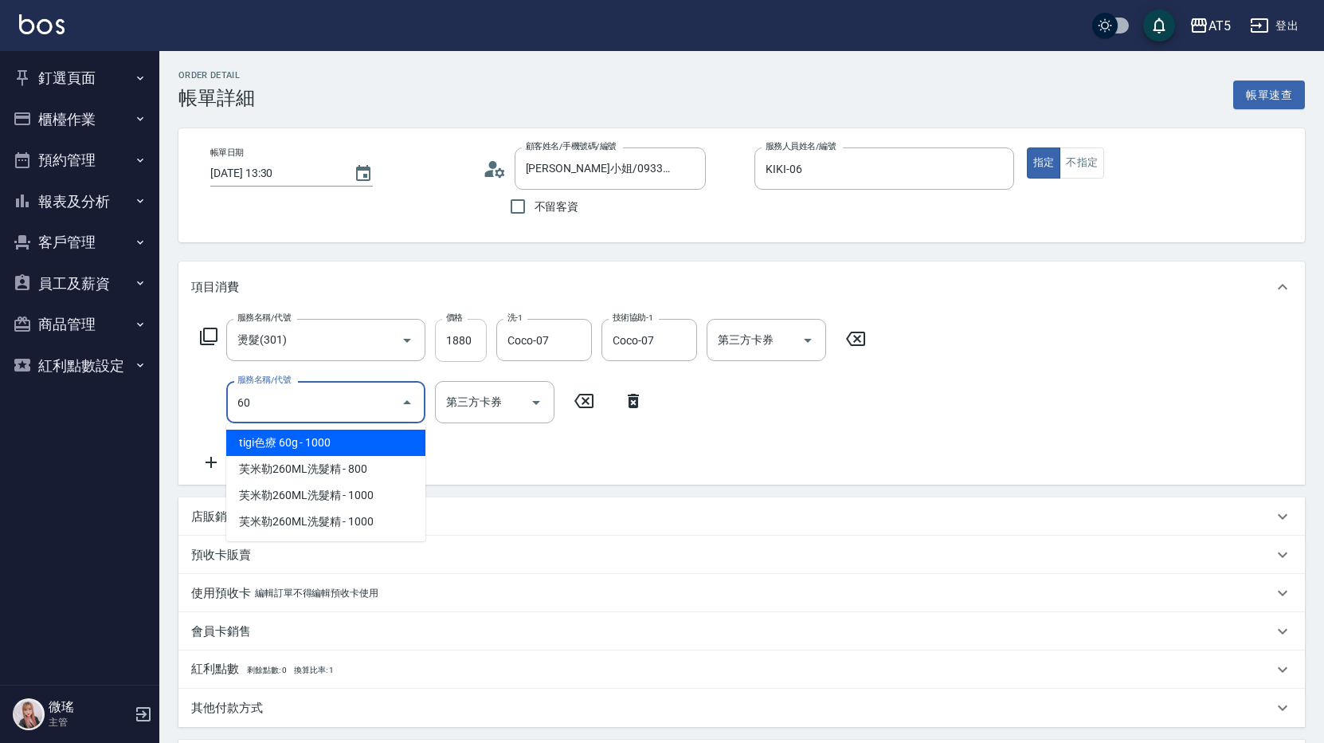
type input "601"
type input "210"
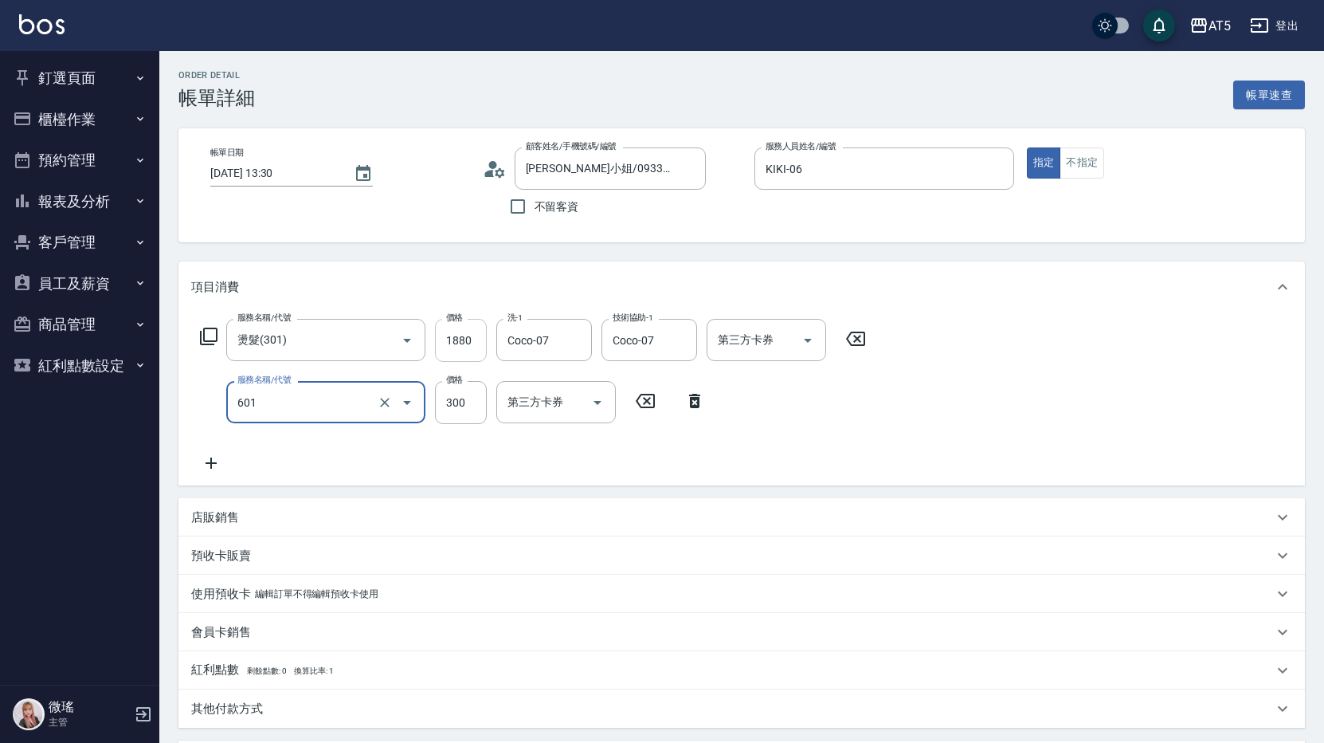
type input "自備護髮(601)"
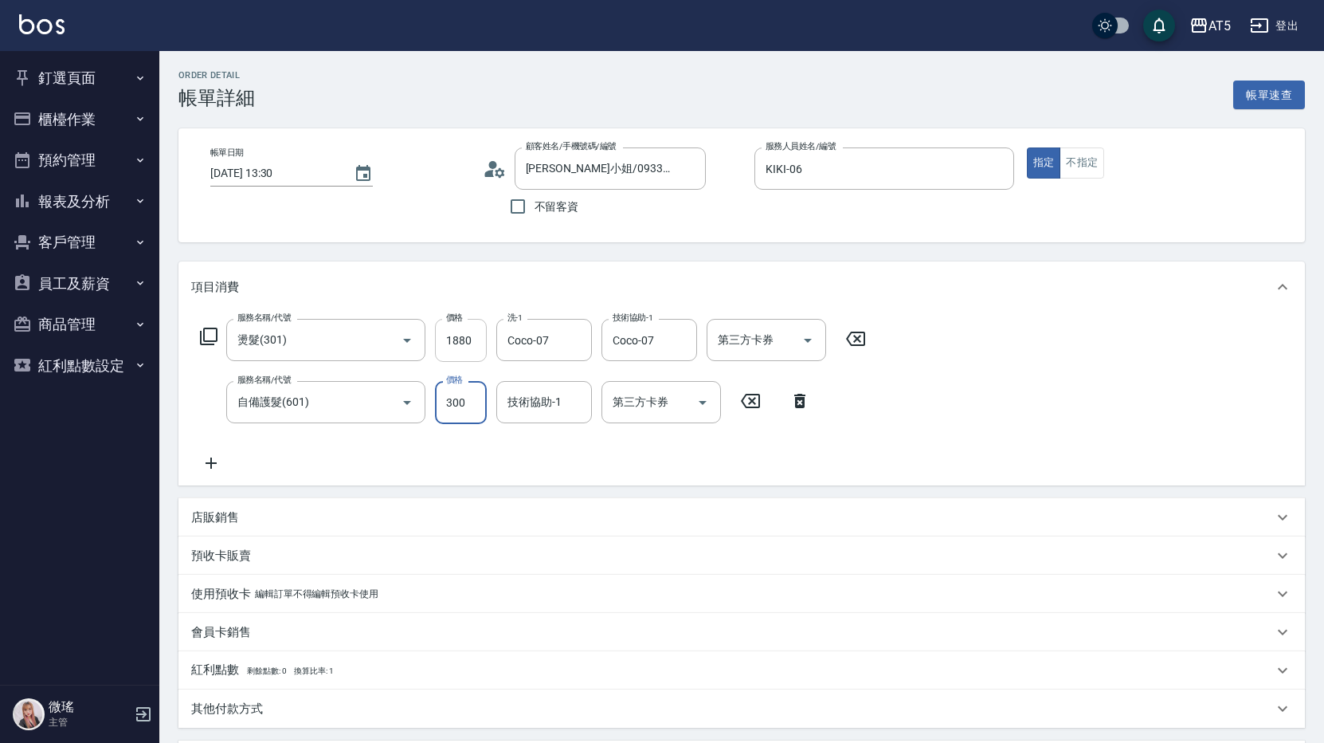
type input "9"
type input "190"
type input "95"
type input "280"
type input "950"
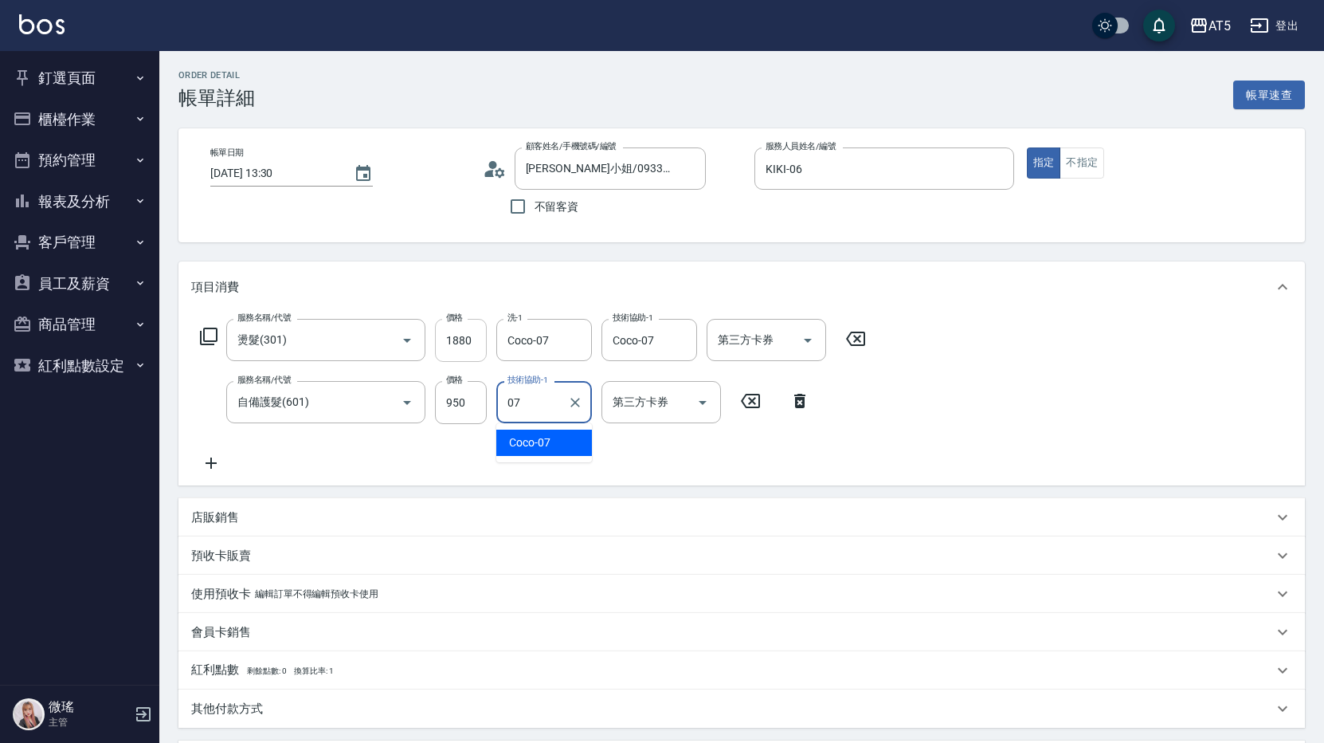
type input "Coco-07"
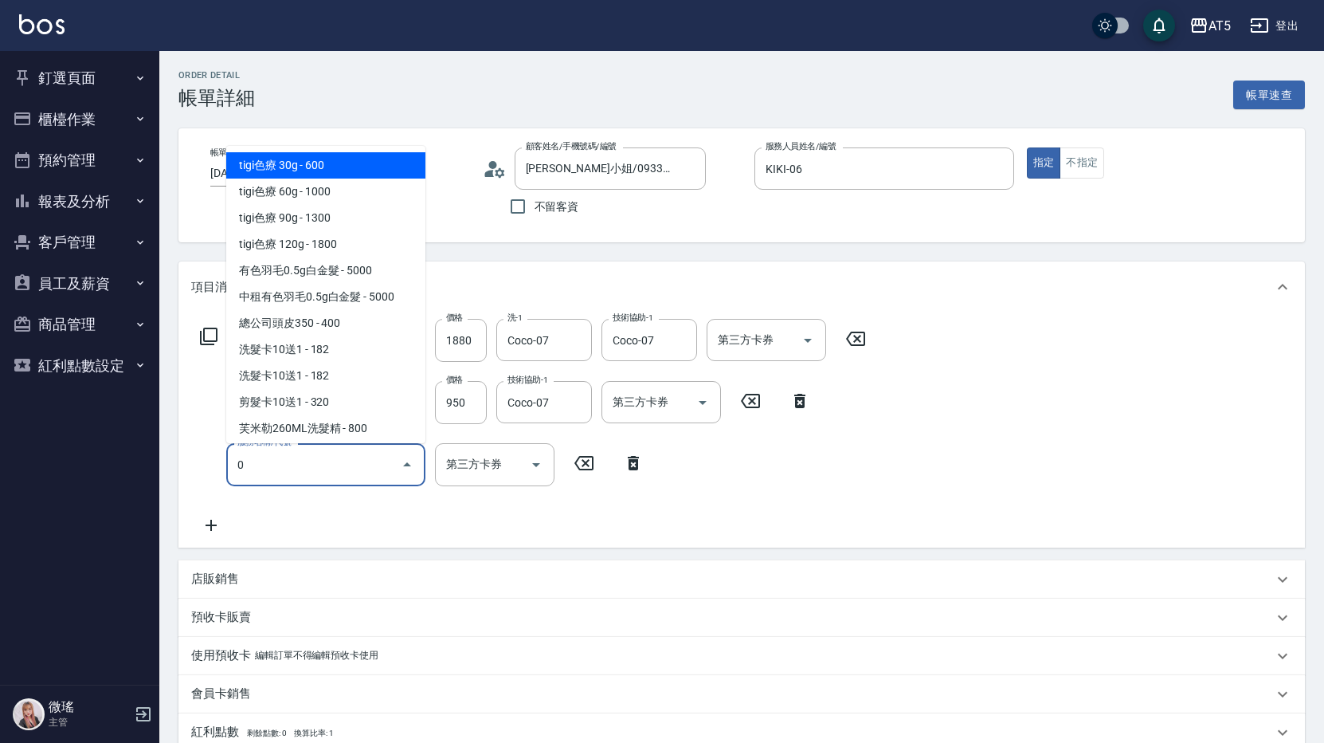
drag, startPoint x: 253, startPoint y: 468, endPoint x: 176, endPoint y: 468, distance: 77.3
click at [176, 468] on div "Order detail 帳單詳細 帳單速查 帳單日期 [DATE] 13:30 顧客姓名/手機號碼/編號 林小姐/0933417275/null 顧客姓名/…" at bounding box center [741, 575] width 1165 height 1048
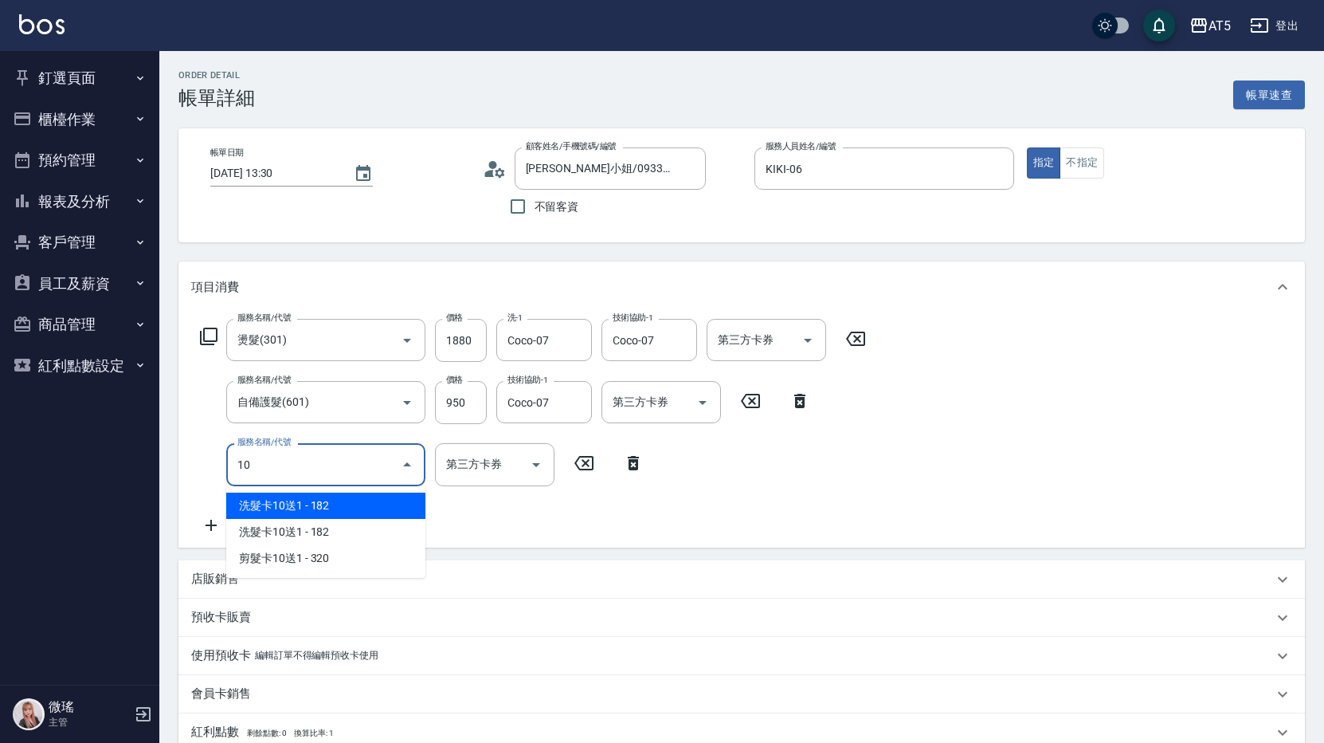
drag, startPoint x: 186, startPoint y: 468, endPoint x: 171, endPoint y: 470, distance: 14.4
click at [171, 470] on div "Order detail 帳單詳細 帳單速查 帳單日期 [DATE] 13:30 顧客姓名/手機號碼/編號 林小姐/0933417275/null 顧客姓名/…" at bounding box center [741, 575] width 1165 height 1048
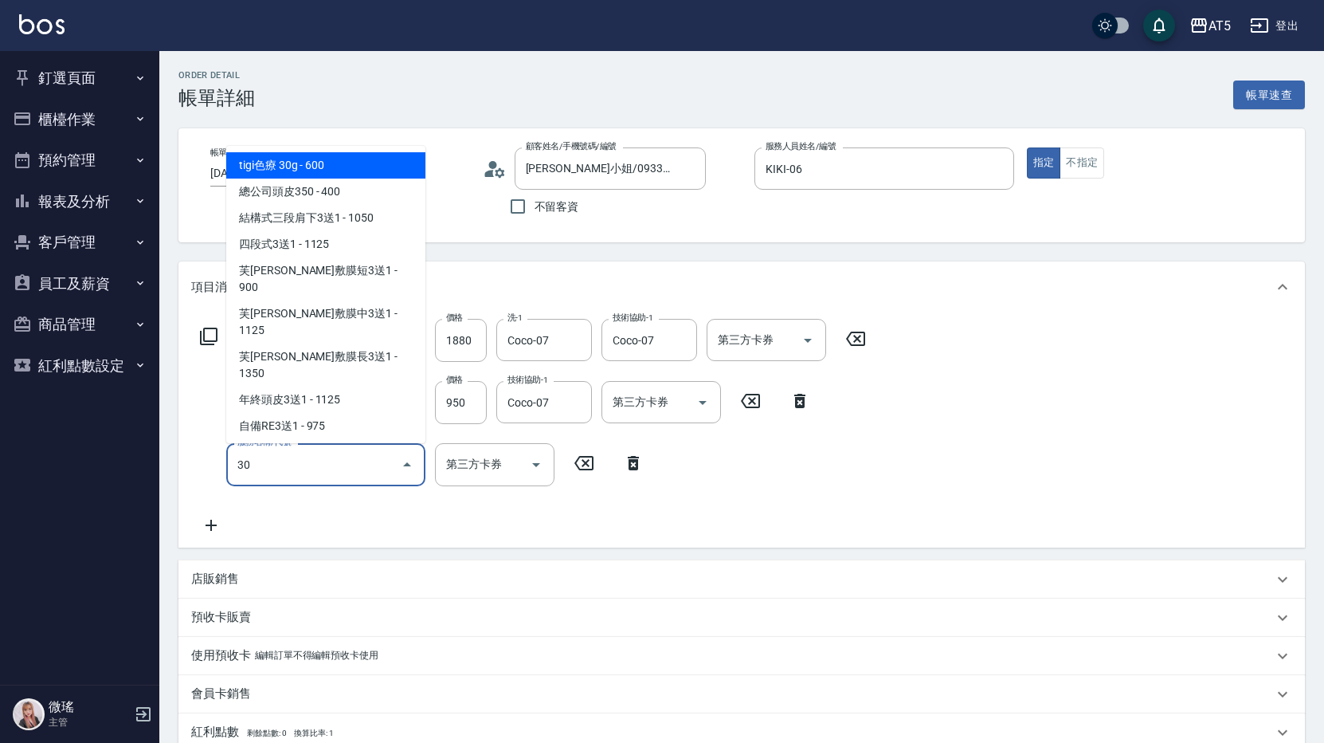
type input "301"
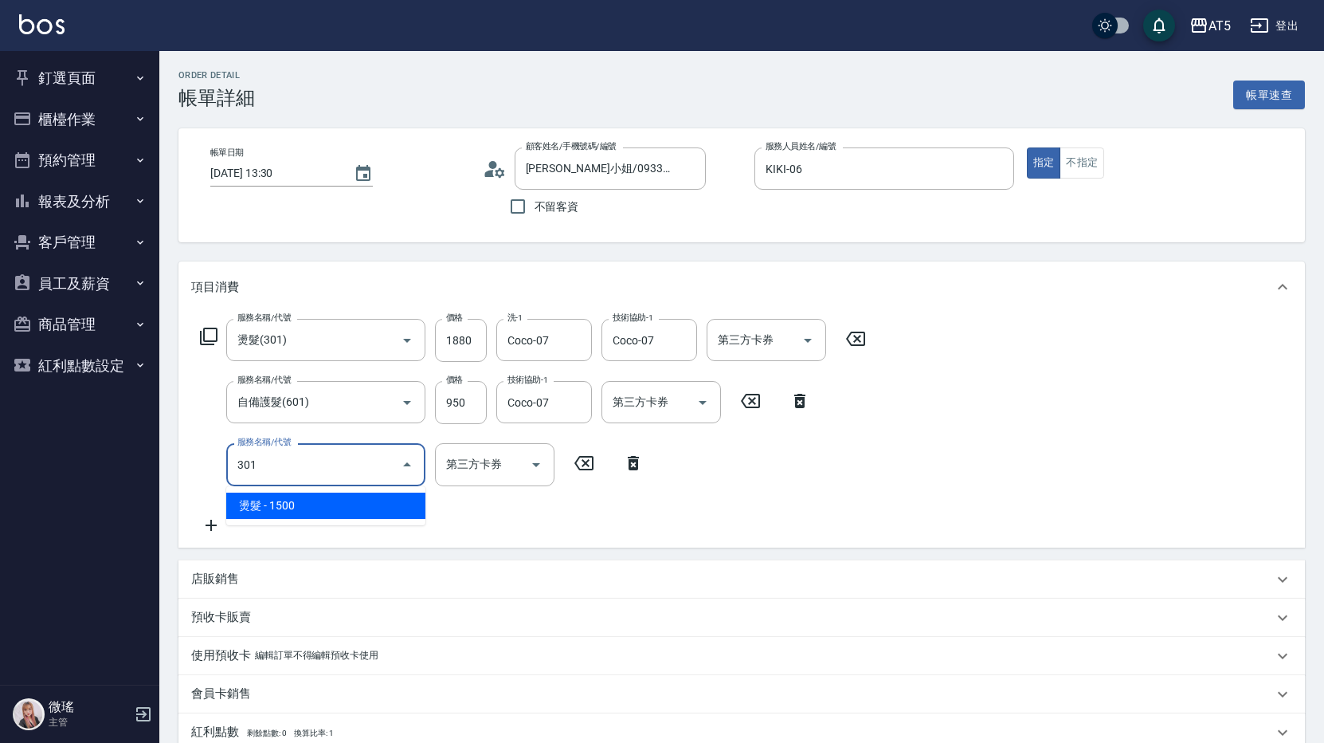
type input "430"
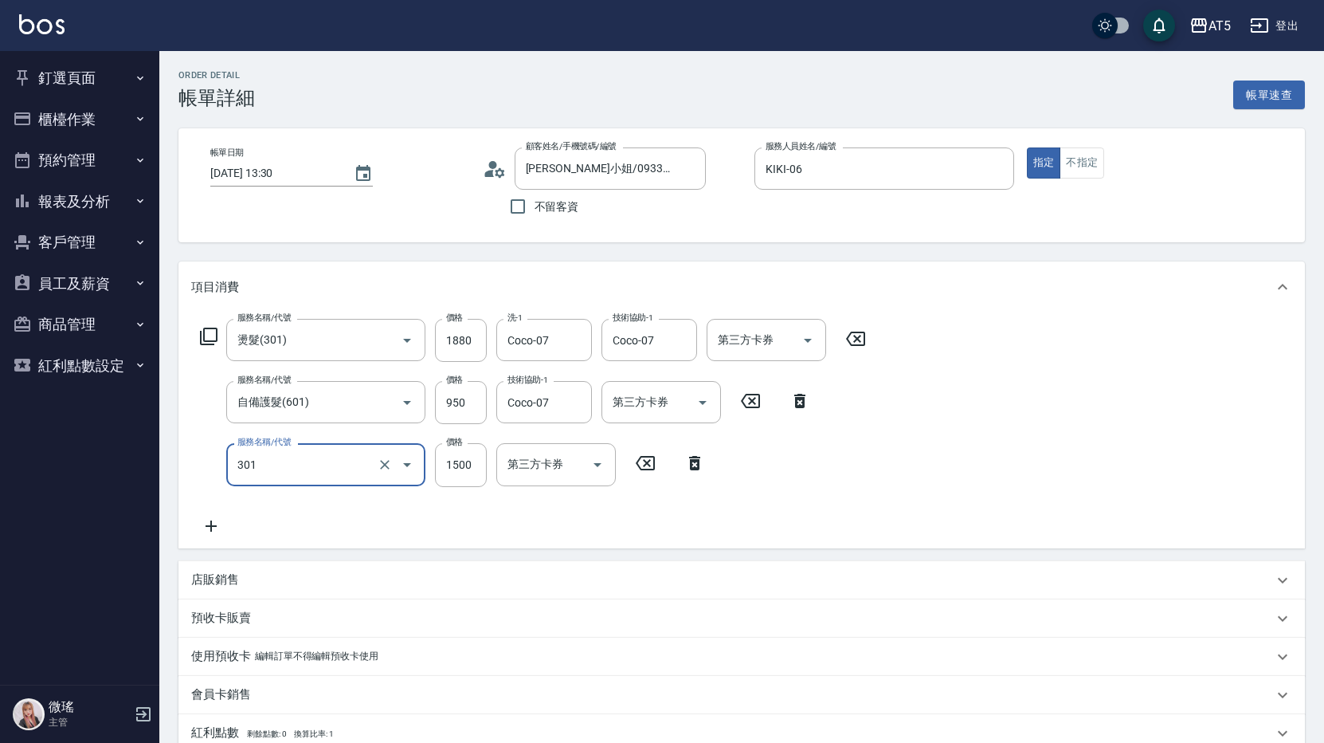
type input "燙髮(301)"
type input "1"
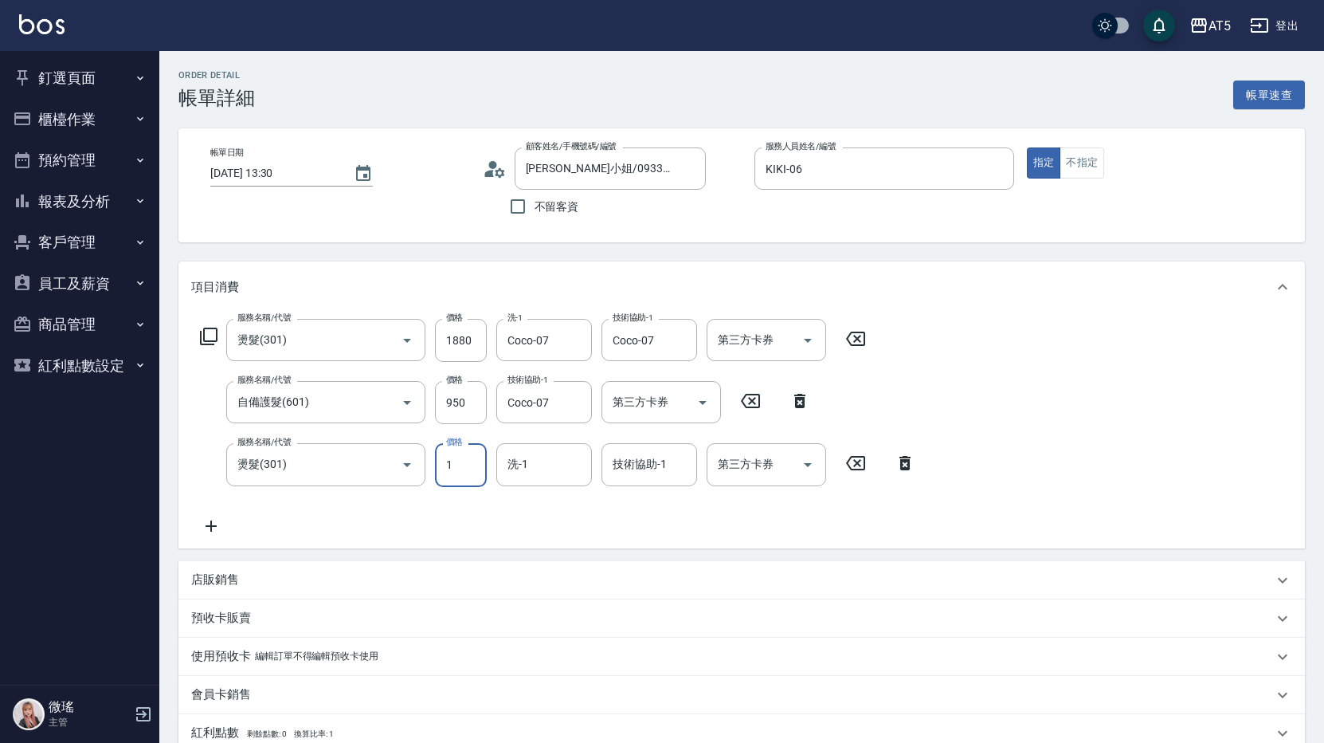
type input "280"
type input "18"
type input "300"
type input "1880"
type input "470"
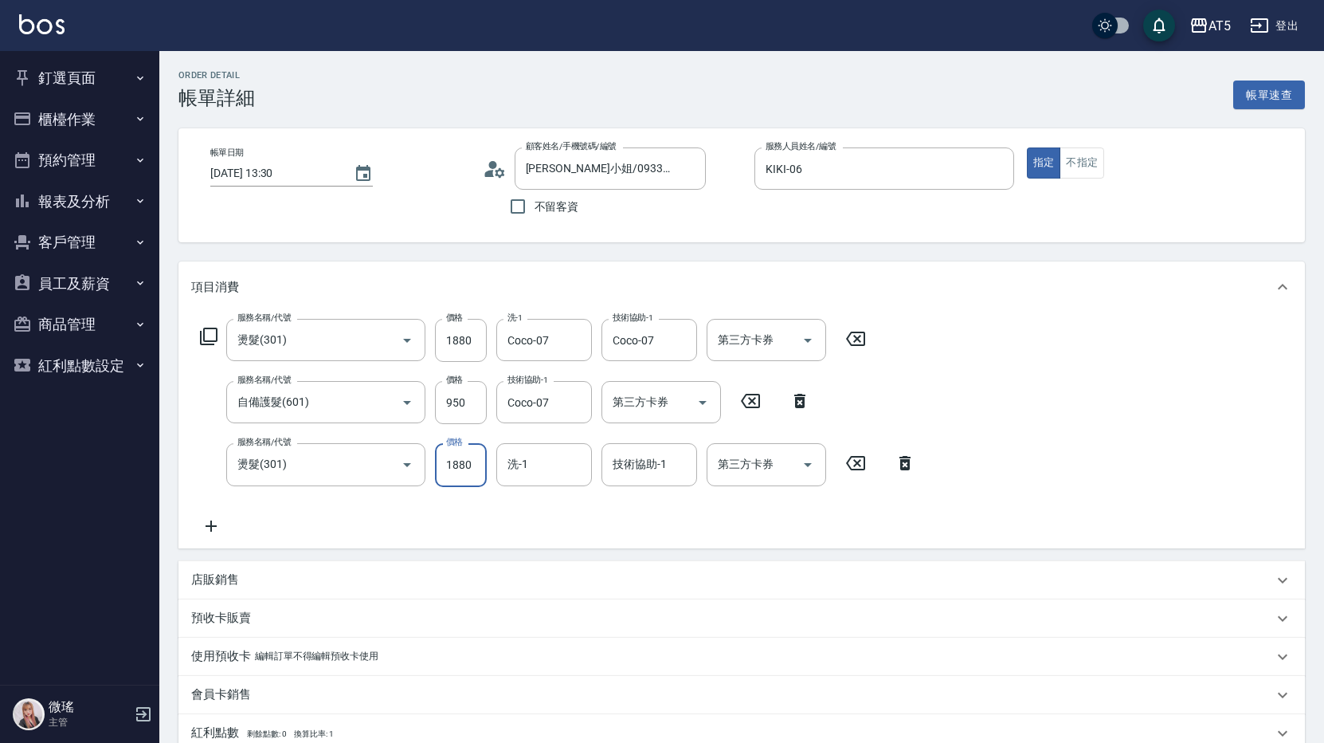
type input "1880"
click at [537, 462] on input "洗-1" at bounding box center [544, 464] width 81 height 28
type input "Wei-09"
click at [207, 524] on icon at bounding box center [211, 525] width 40 height 19
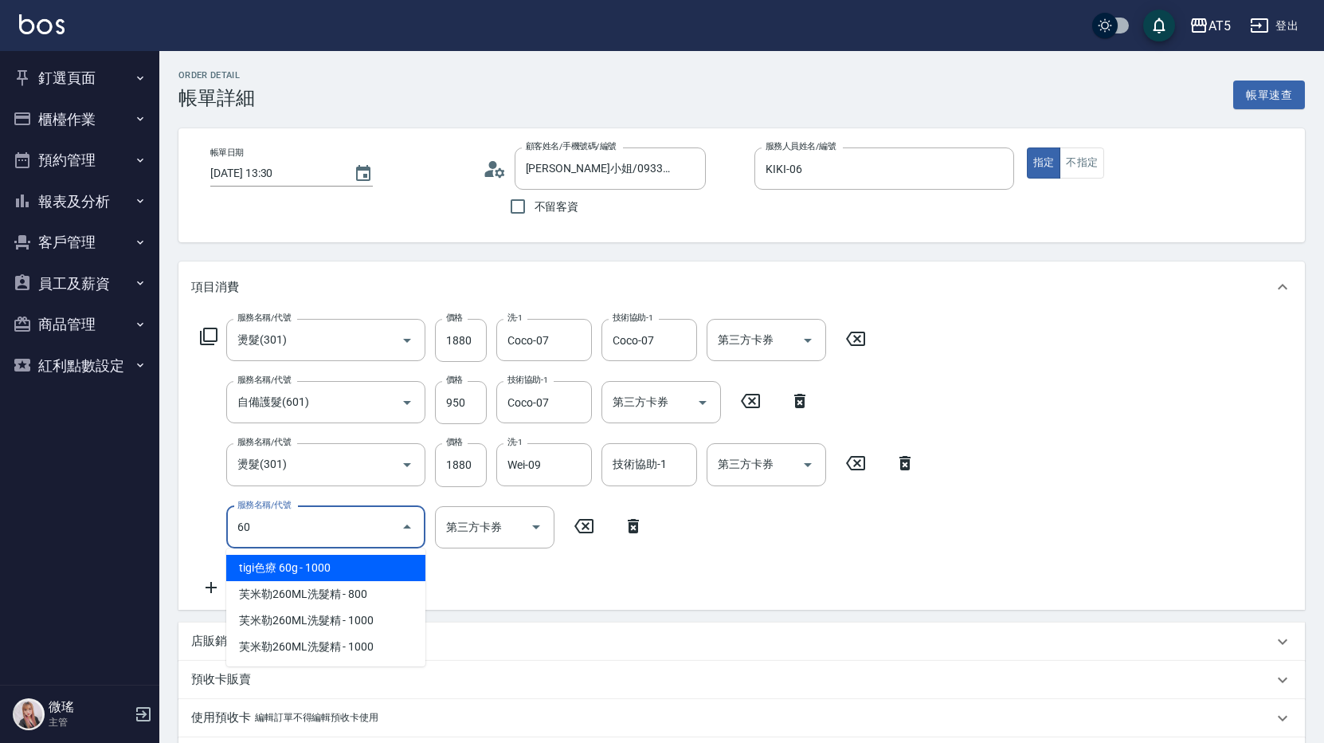
type input "601"
type input "500"
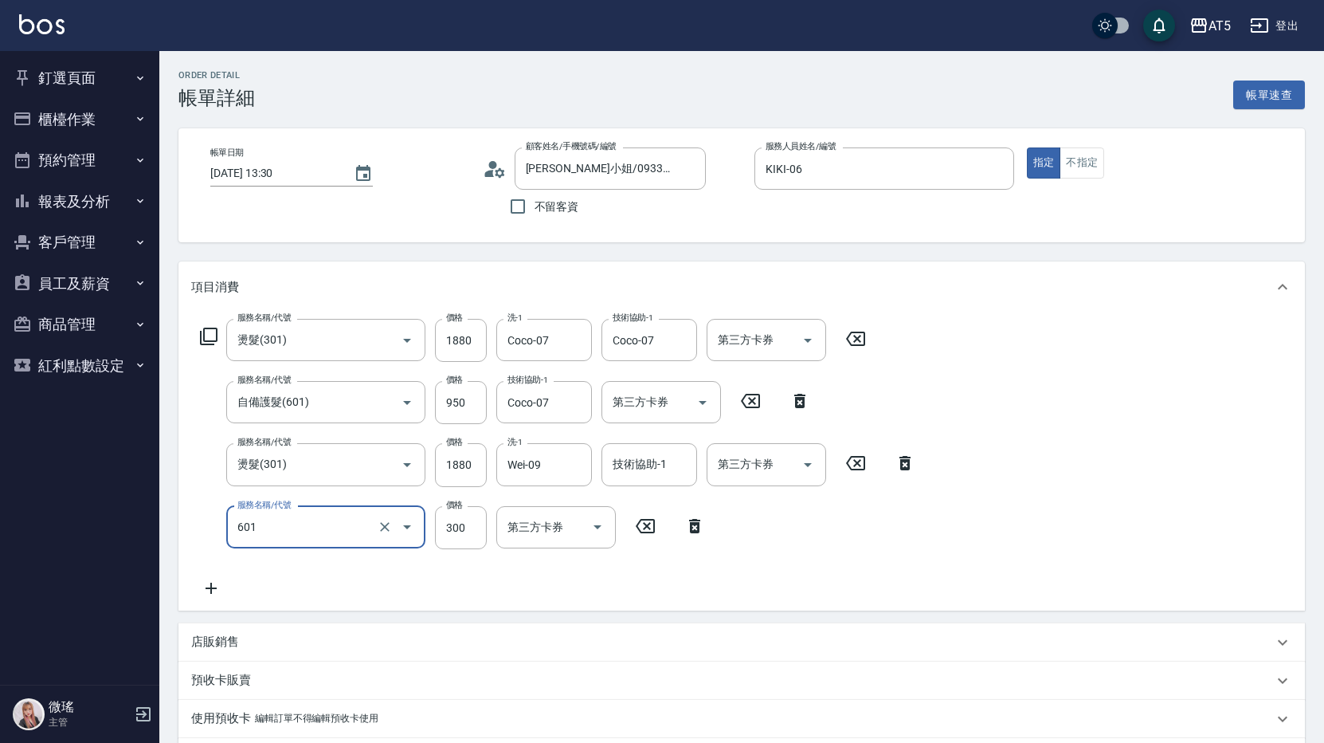
type input "自備護髮(601)"
type input "9"
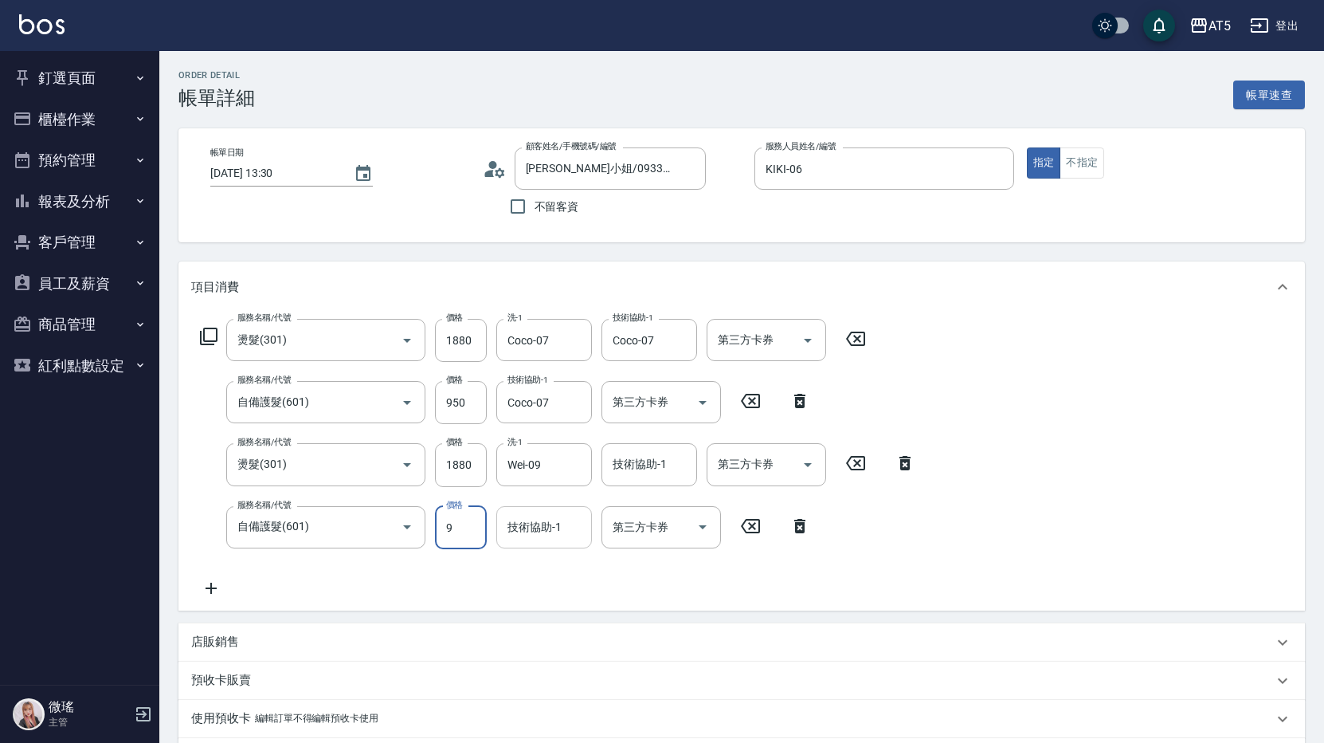
type input "480"
type input "95"
type input "560"
type input "950"
type input "Coco-07"
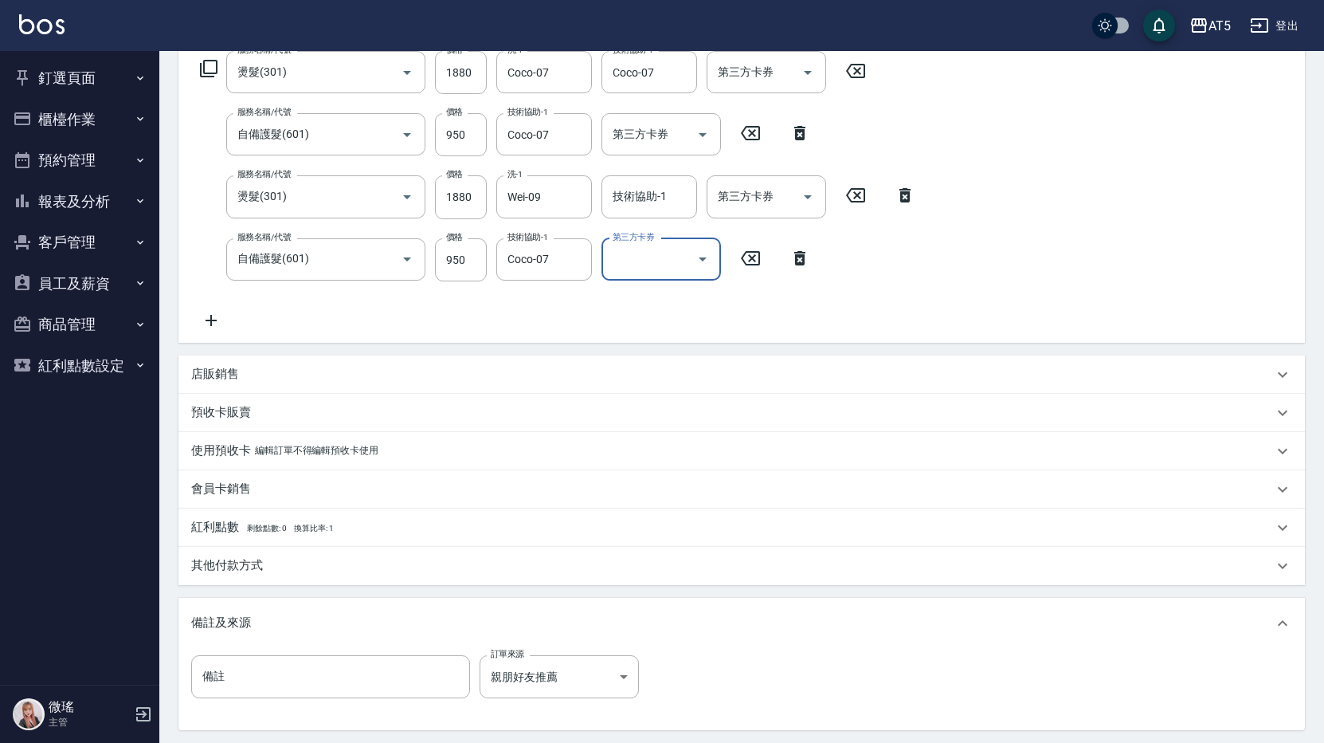
scroll to position [427, 0]
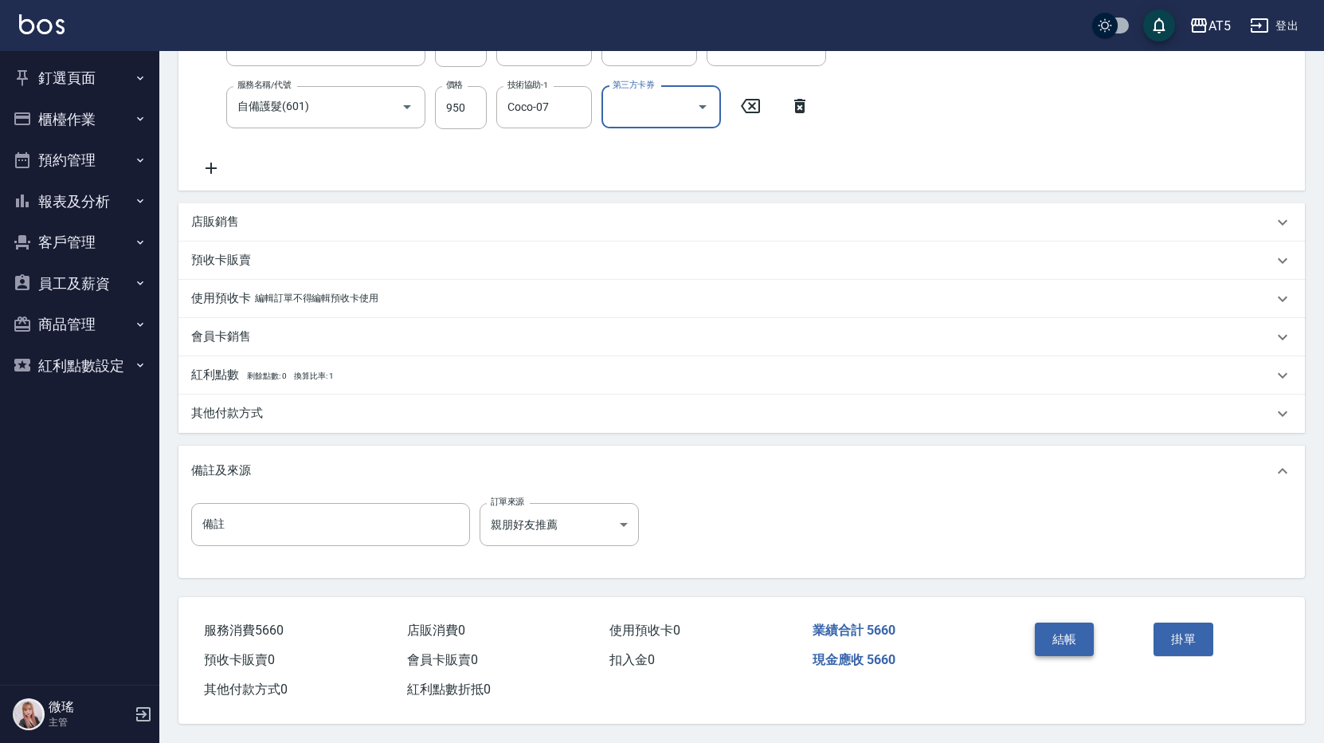
click at [1074, 634] on button "結帳" at bounding box center [1065, 638] width 60 height 33
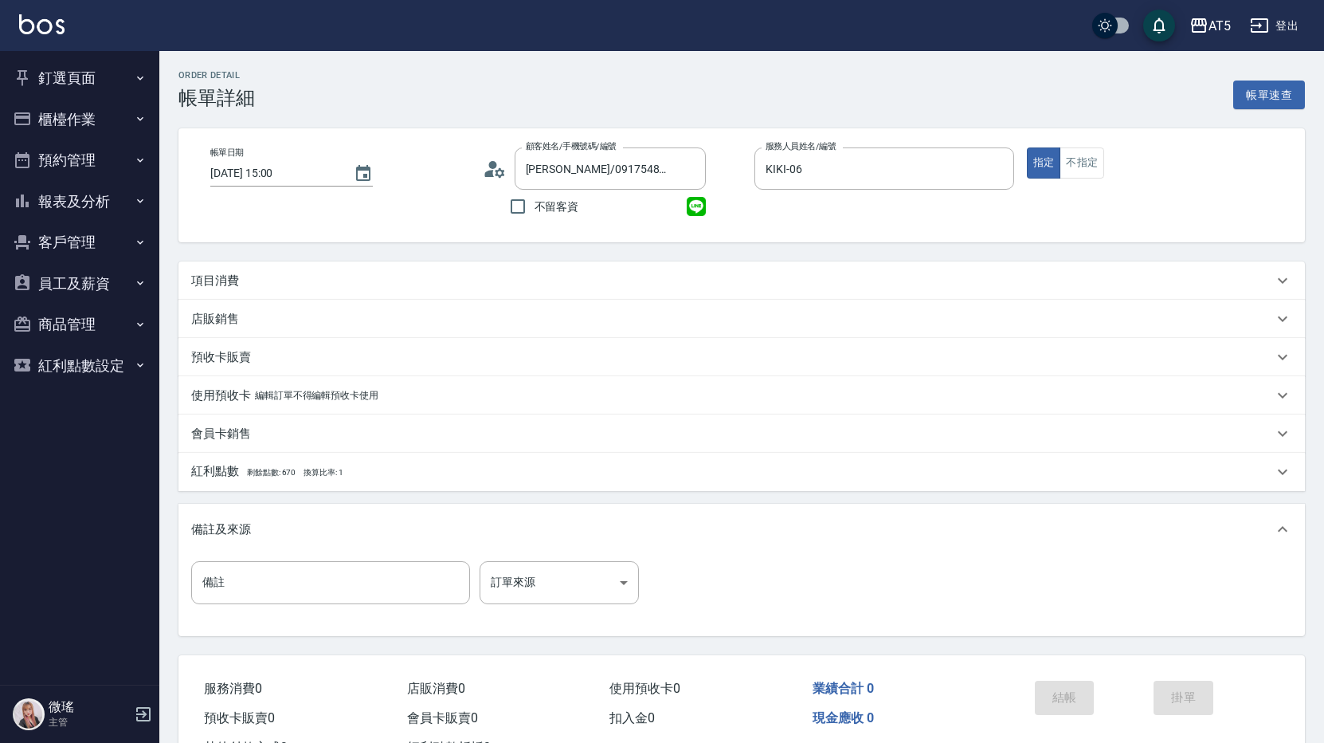
click at [448, 283] on div "項目消費" at bounding box center [732, 280] width 1082 height 17
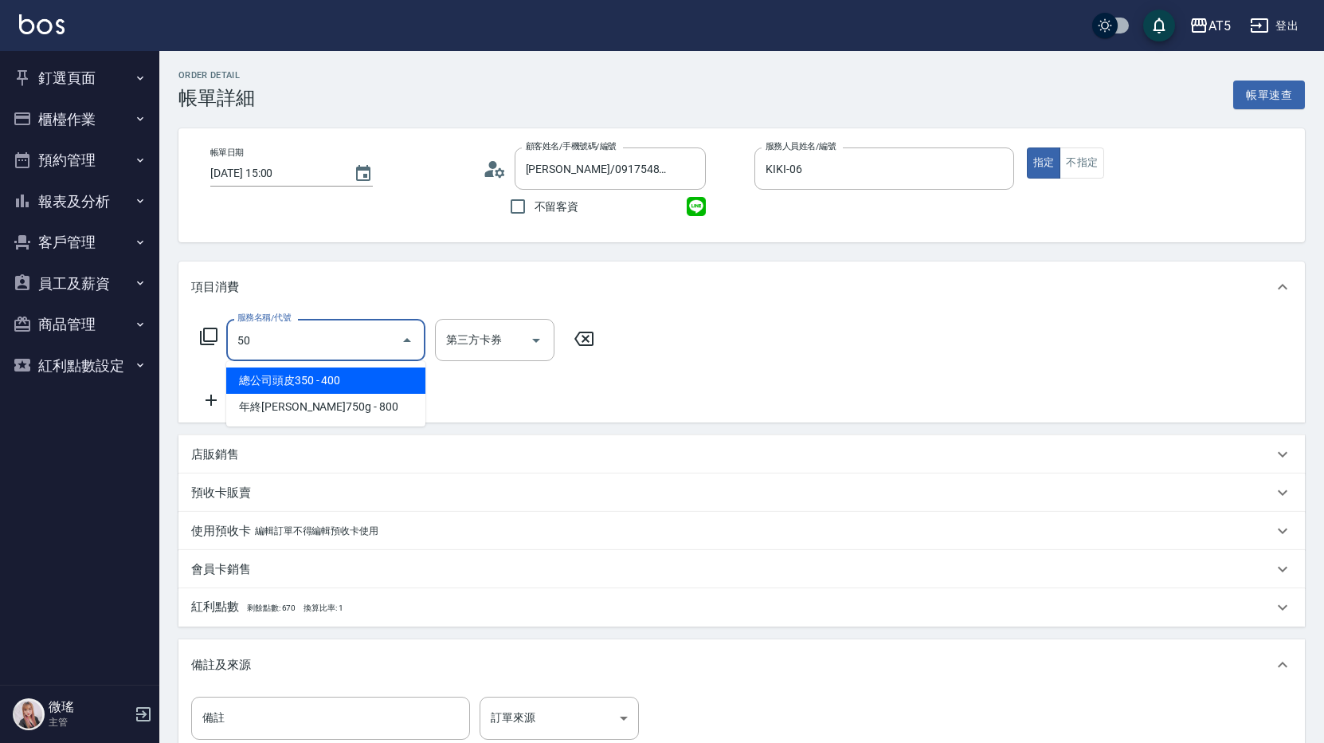
type input "501"
type input "100"
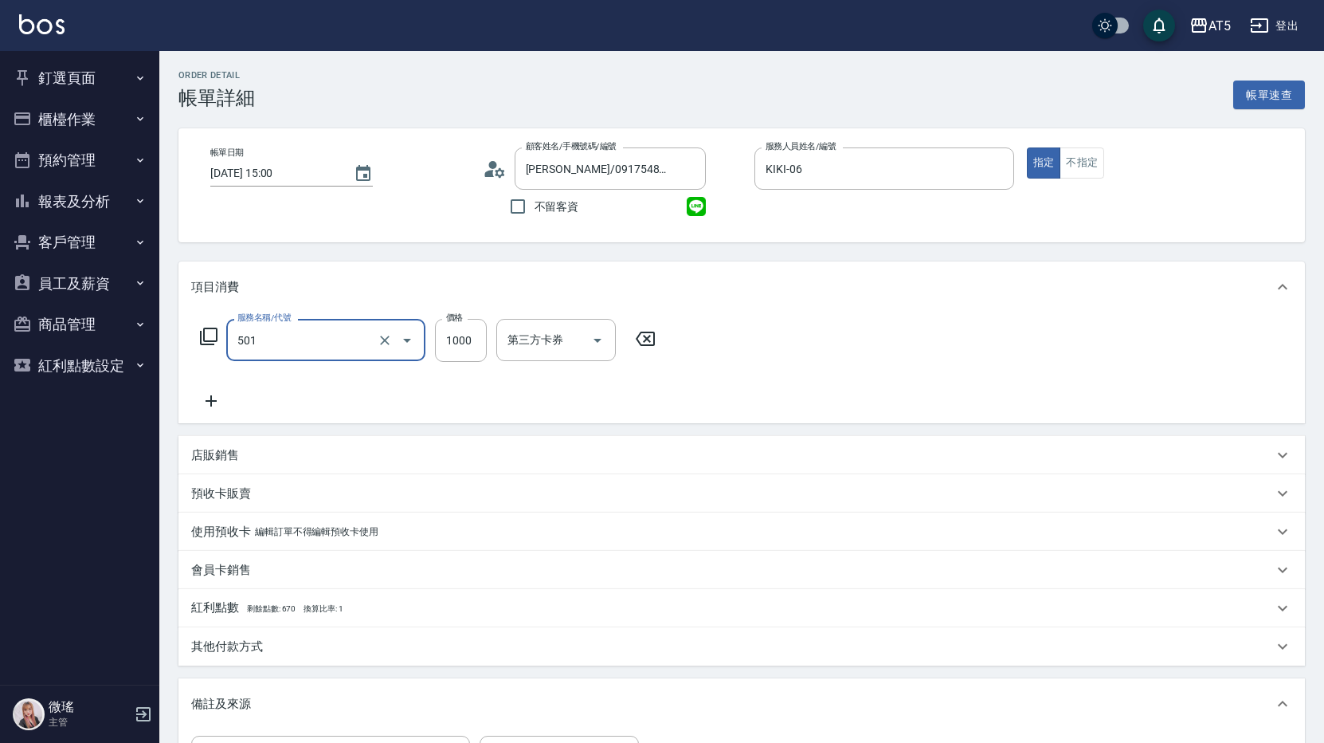
type input "染髮(501)"
type input "0"
type input "185"
type input "10"
type input "18"
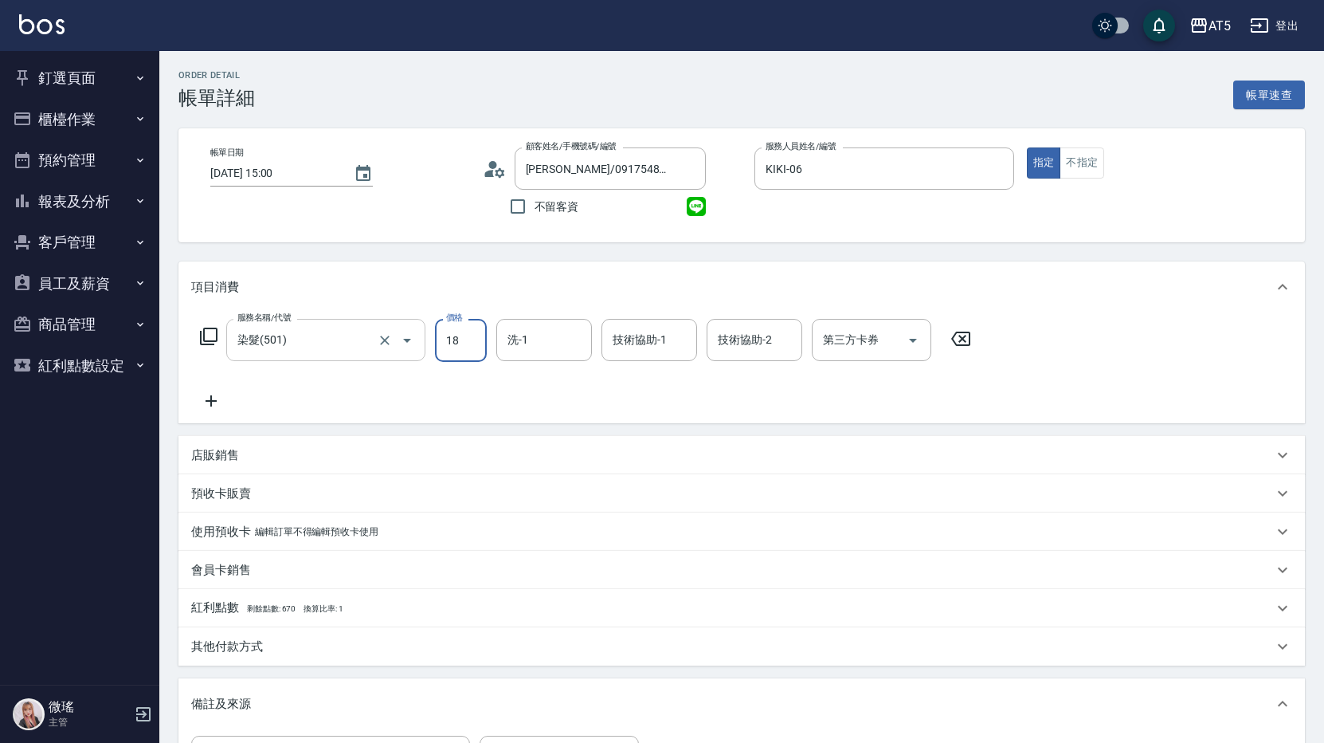
type input "0"
type input "150"
type input "1500"
type input "Wei-09"
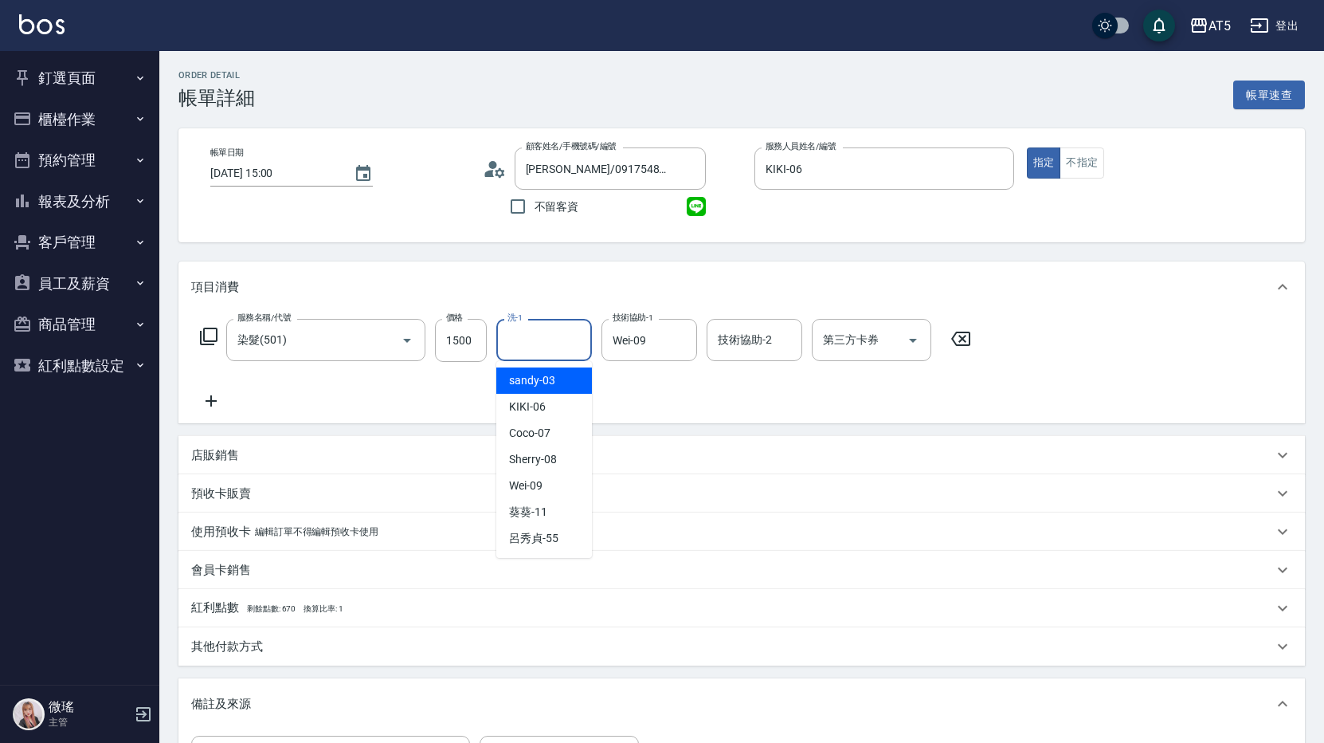
click at [560, 347] on input "洗-1" at bounding box center [544, 340] width 81 height 28
type input "Wei-09"
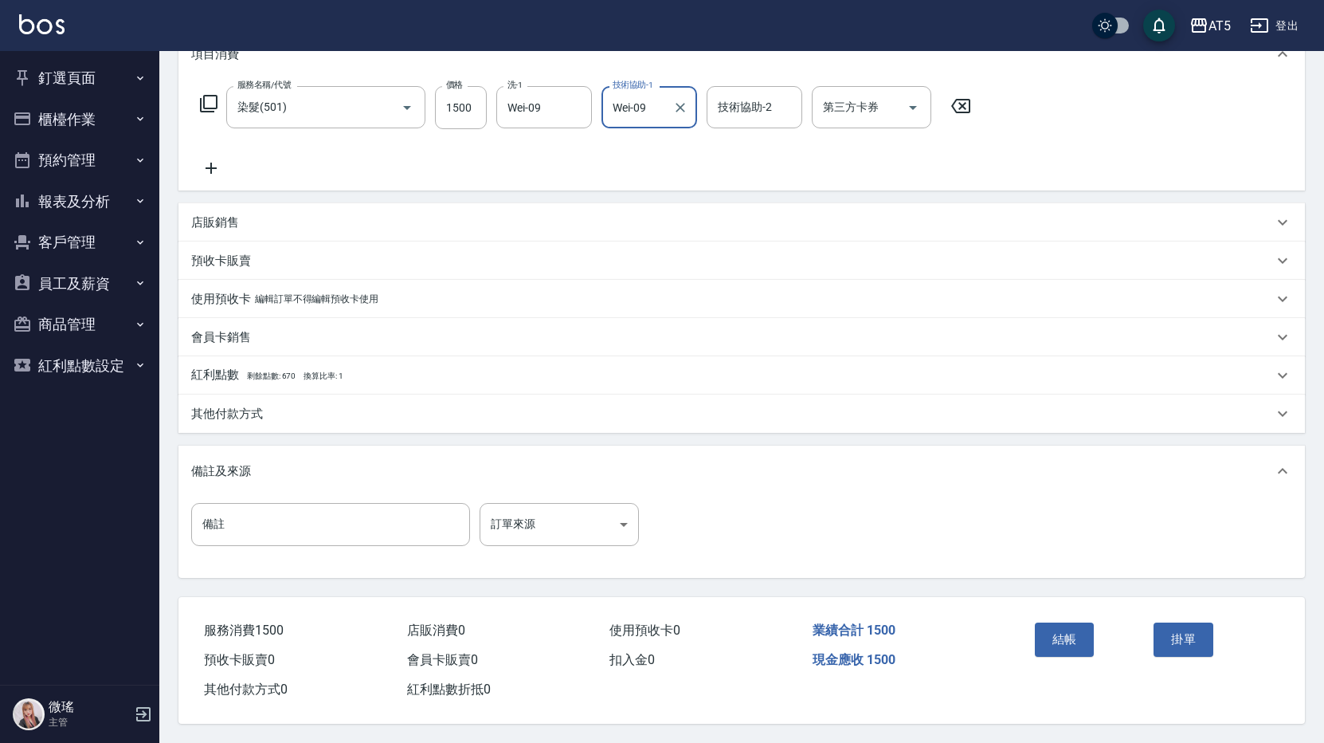
scroll to position [240, 0]
click at [1066, 632] on button "結帳" at bounding box center [1065, 638] width 60 height 33
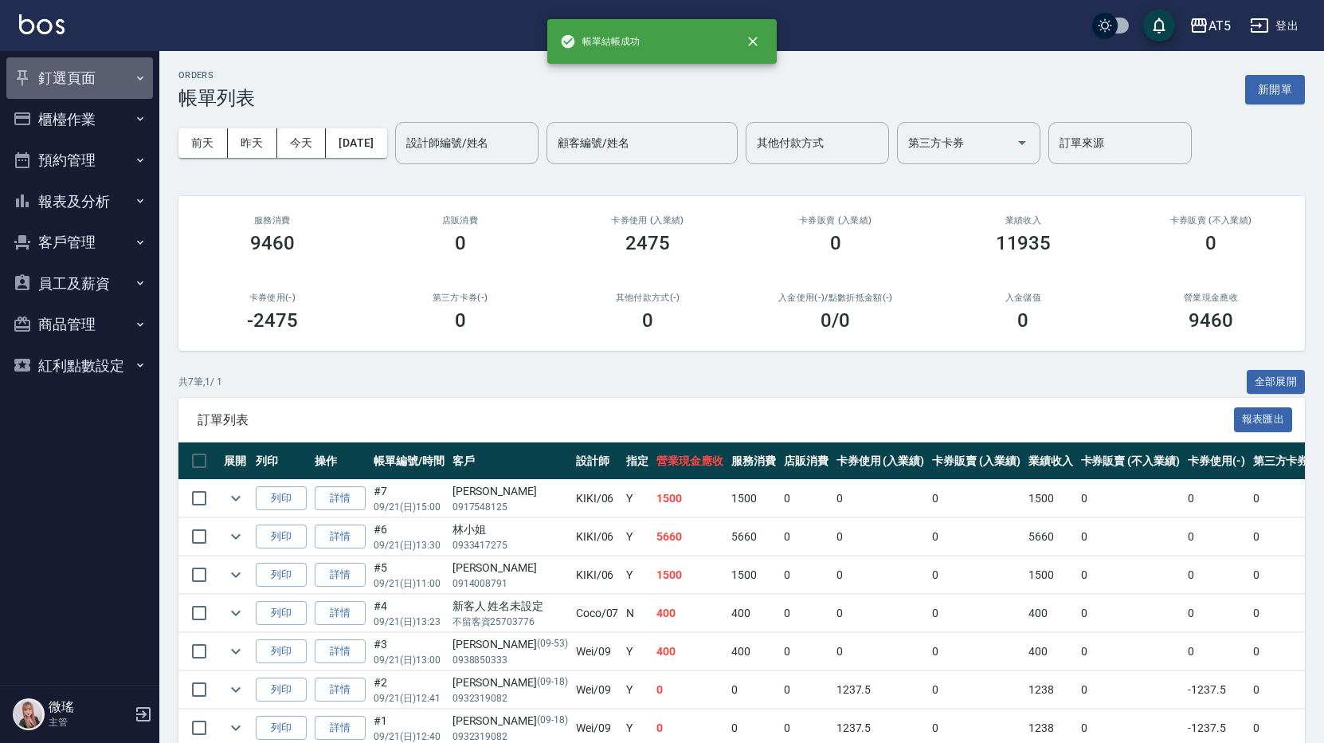
click at [44, 78] on button "釘選頁面" at bounding box center [79, 77] width 147 height 41
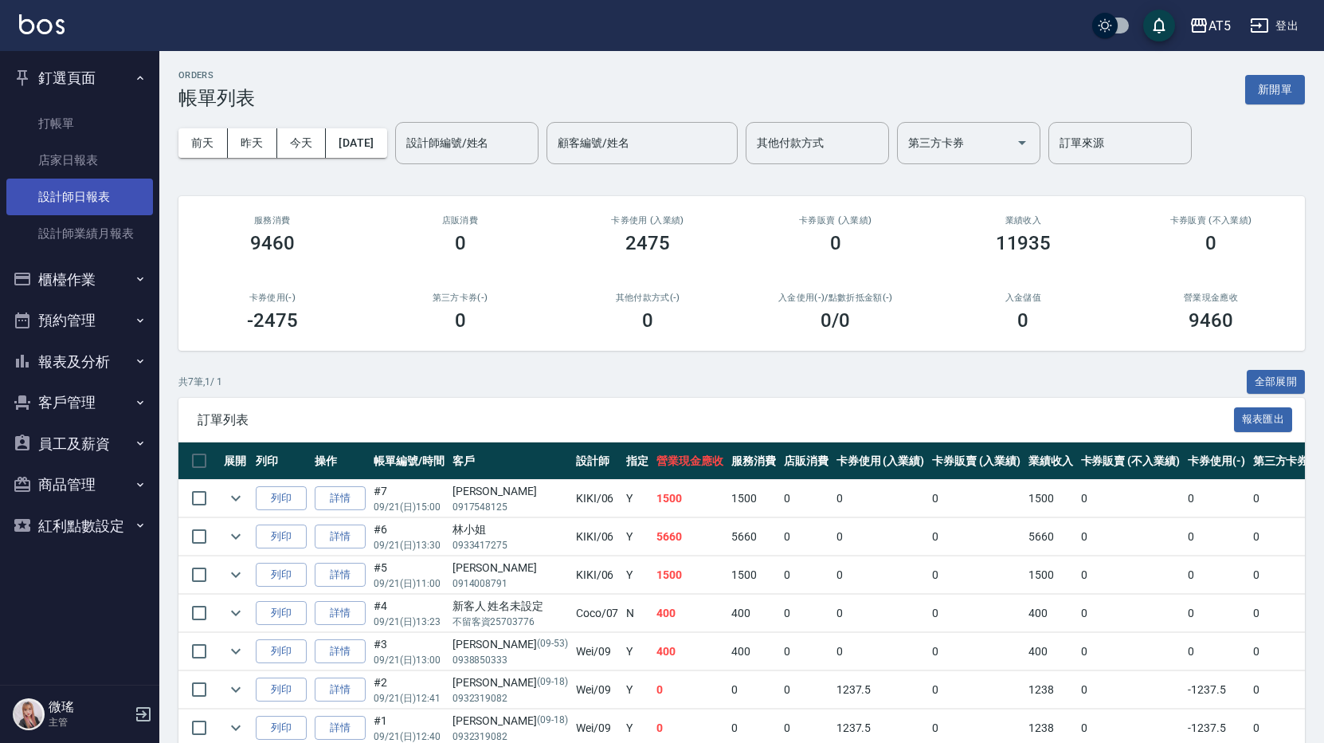
click at [97, 191] on link "設計師日報表" at bounding box center [79, 196] width 147 height 37
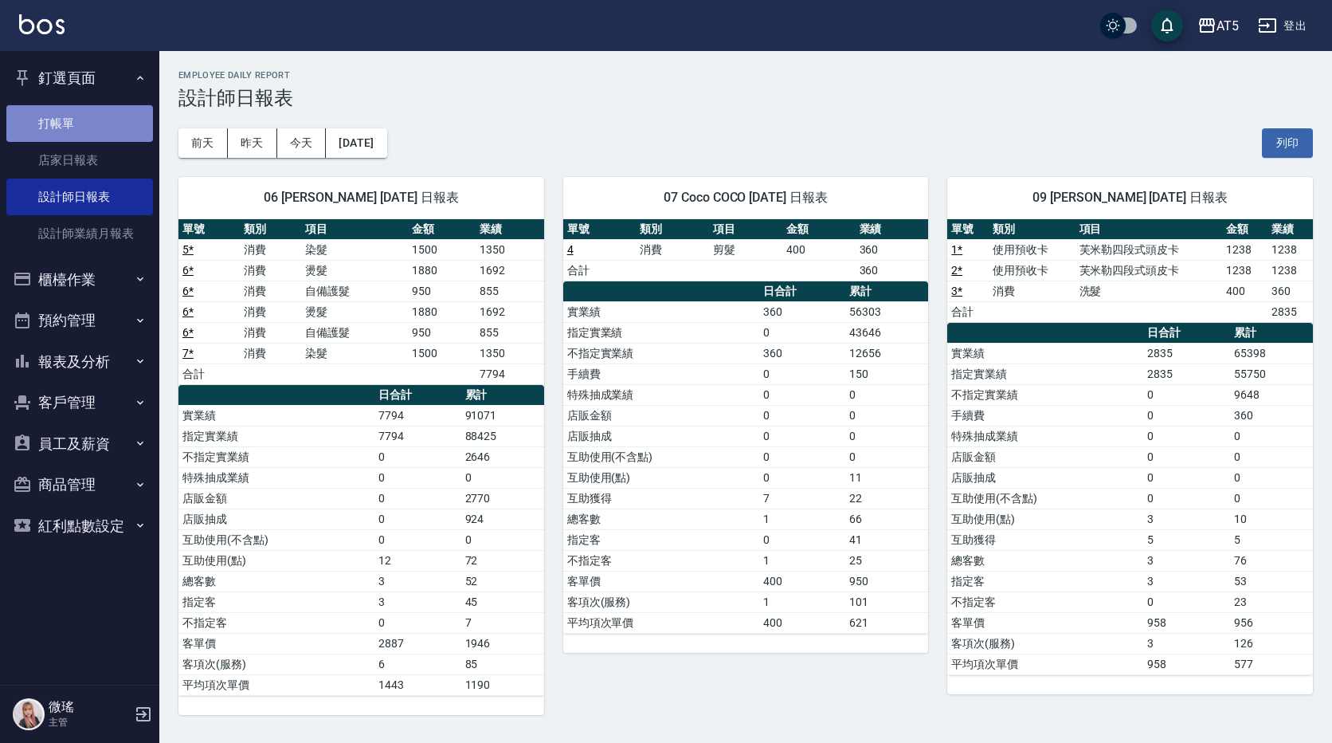
click at [94, 109] on link "打帳單" at bounding box center [79, 123] width 147 height 37
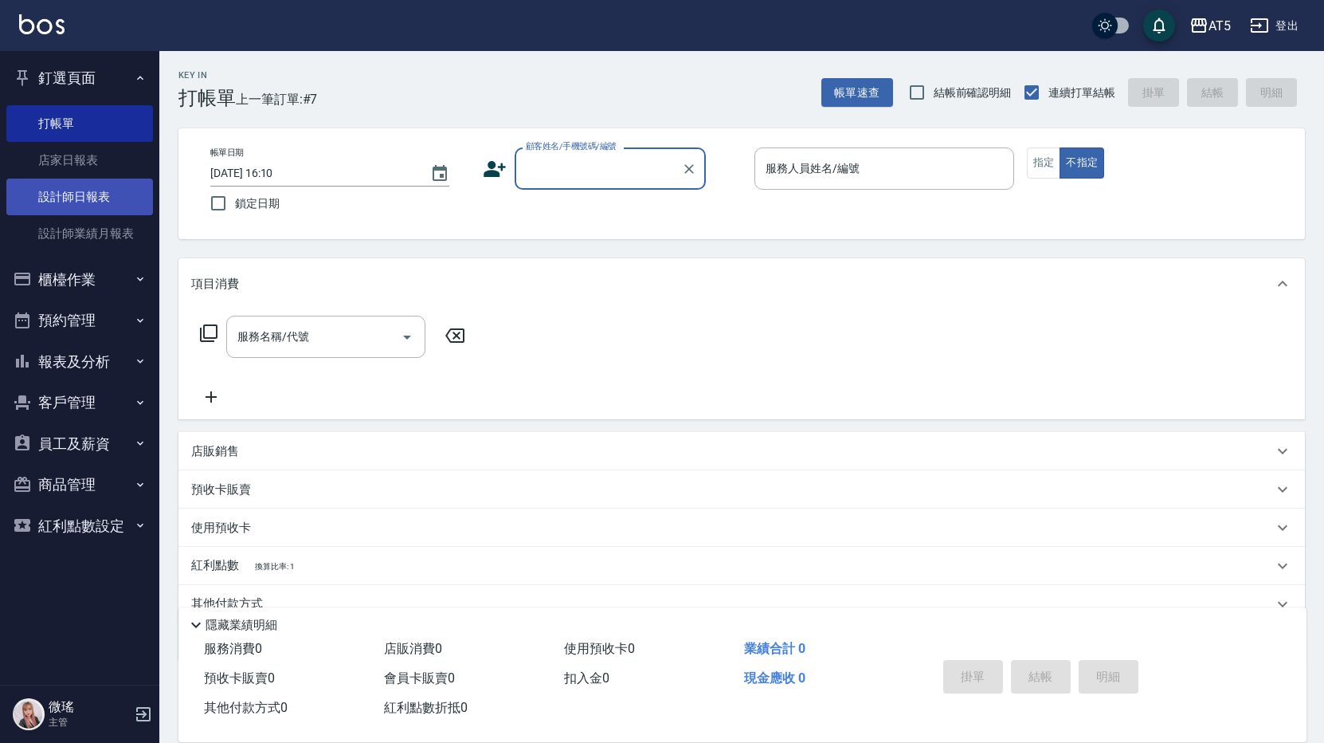
click at [106, 192] on link "設計師日報表" at bounding box center [79, 196] width 147 height 37
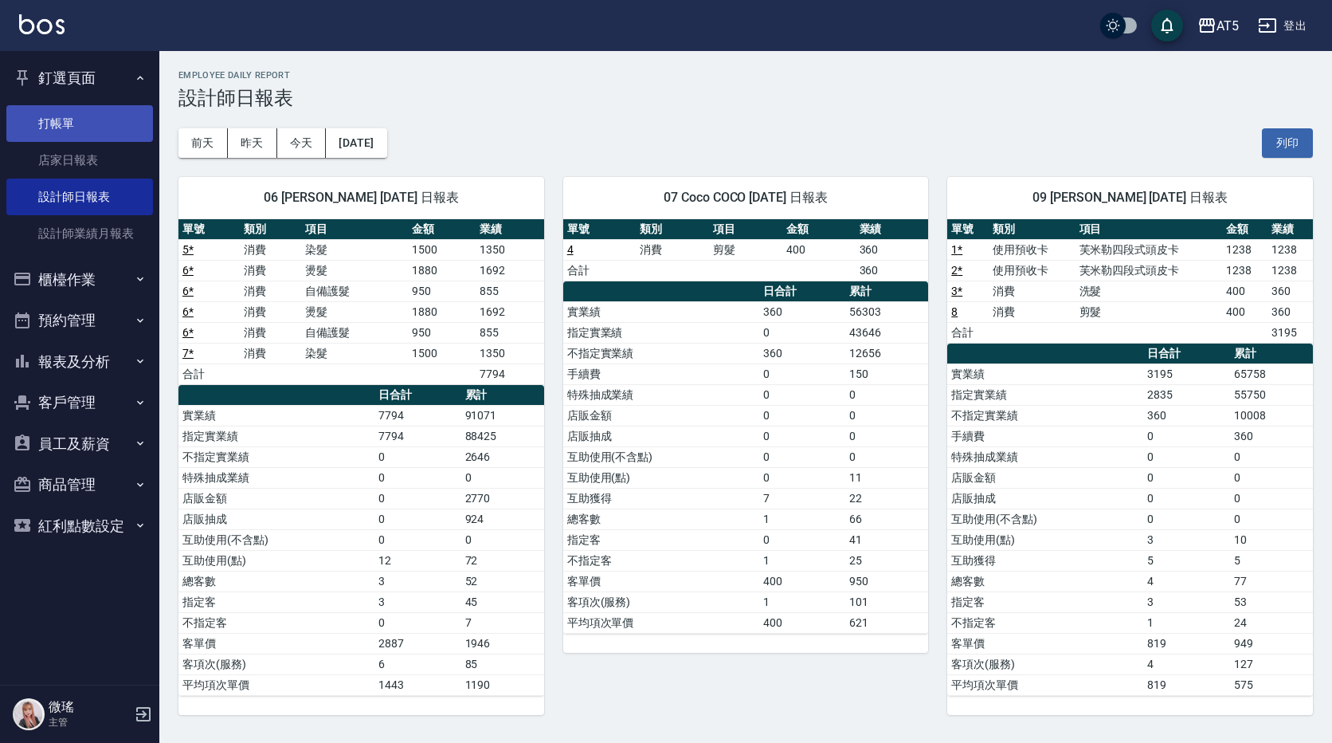
click at [61, 125] on link "打帳單" at bounding box center [79, 123] width 147 height 37
